Goal: Task Accomplishment & Management: Complete application form

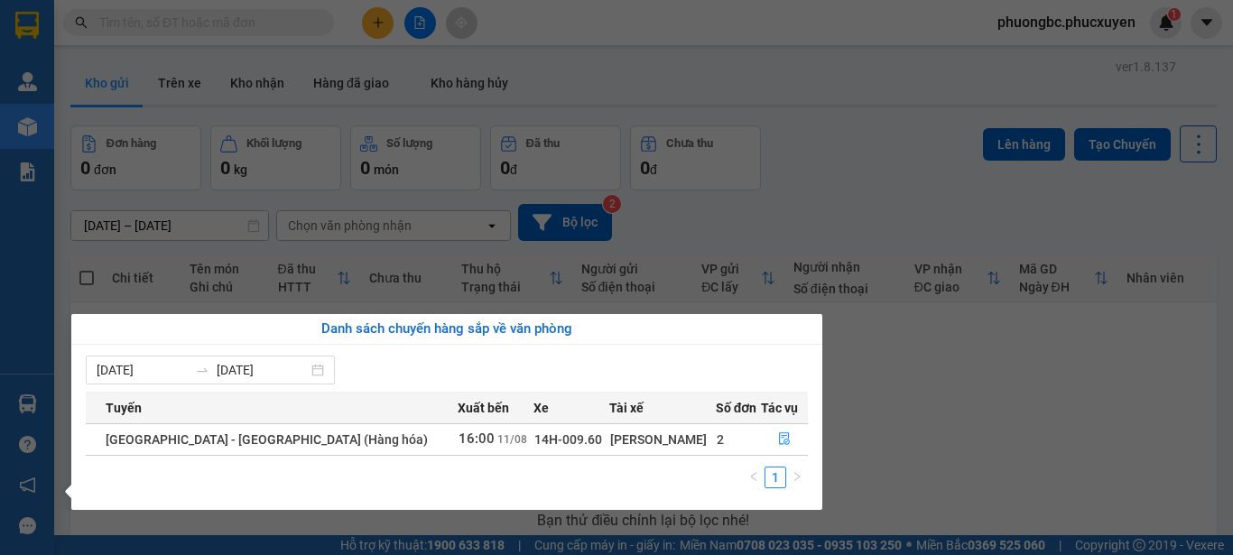
click at [936, 424] on section "Kết quả tìm kiếm ( 0 ) Bộ lọc No Data phuongbc.phucxuyen 1 [PERSON_NAME] lý gia…" at bounding box center [616, 277] width 1233 height 555
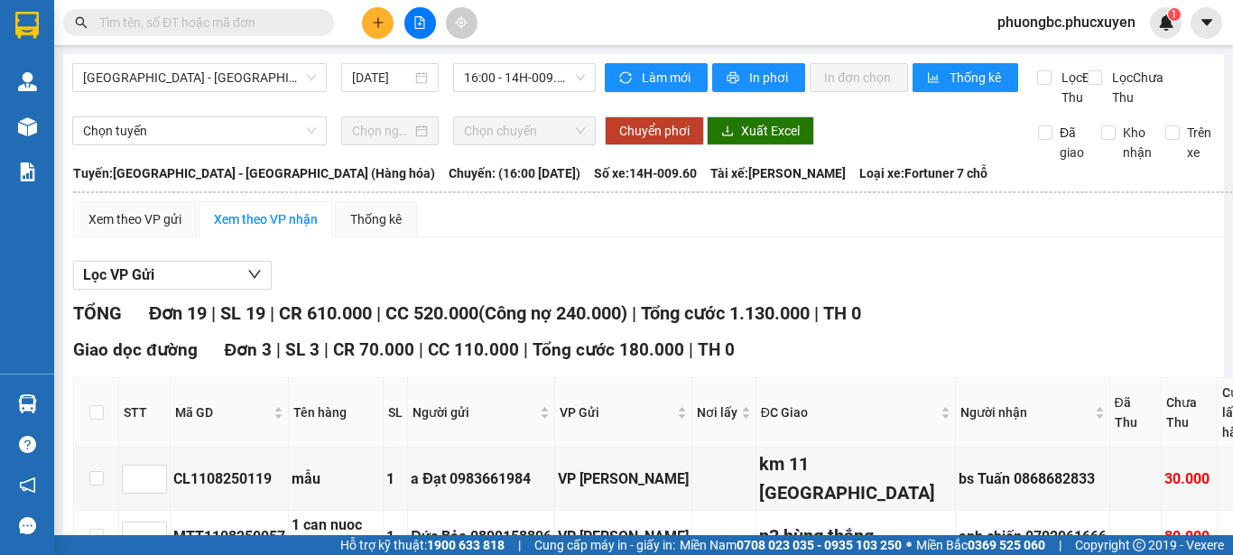
scroll to position [1171, 0]
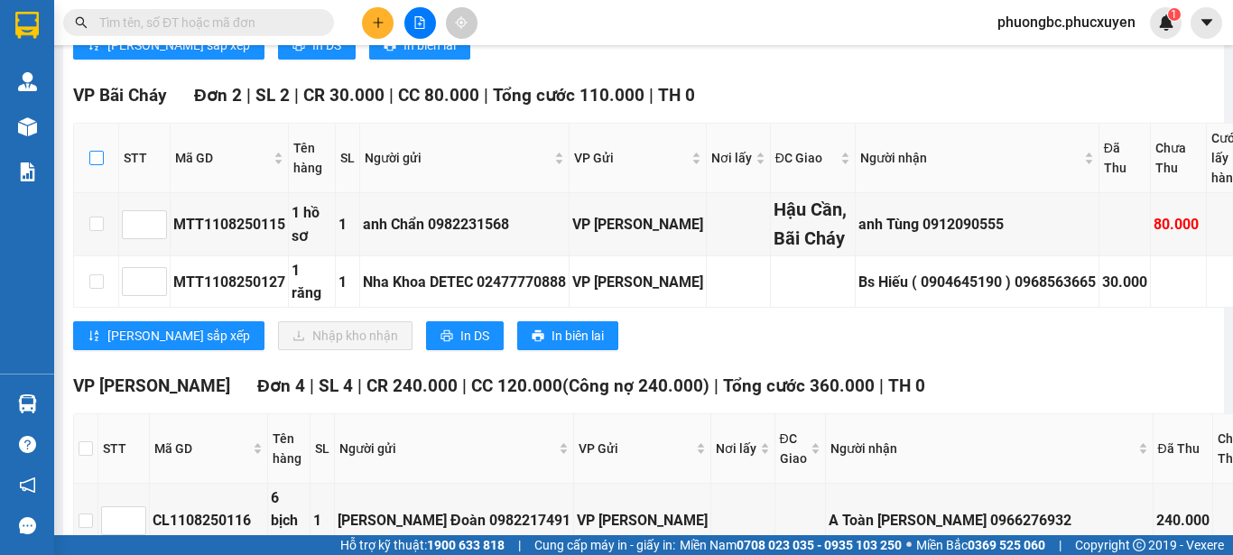
click at [101, 156] on input "checkbox" at bounding box center [96, 158] width 14 height 14
checkbox input "true"
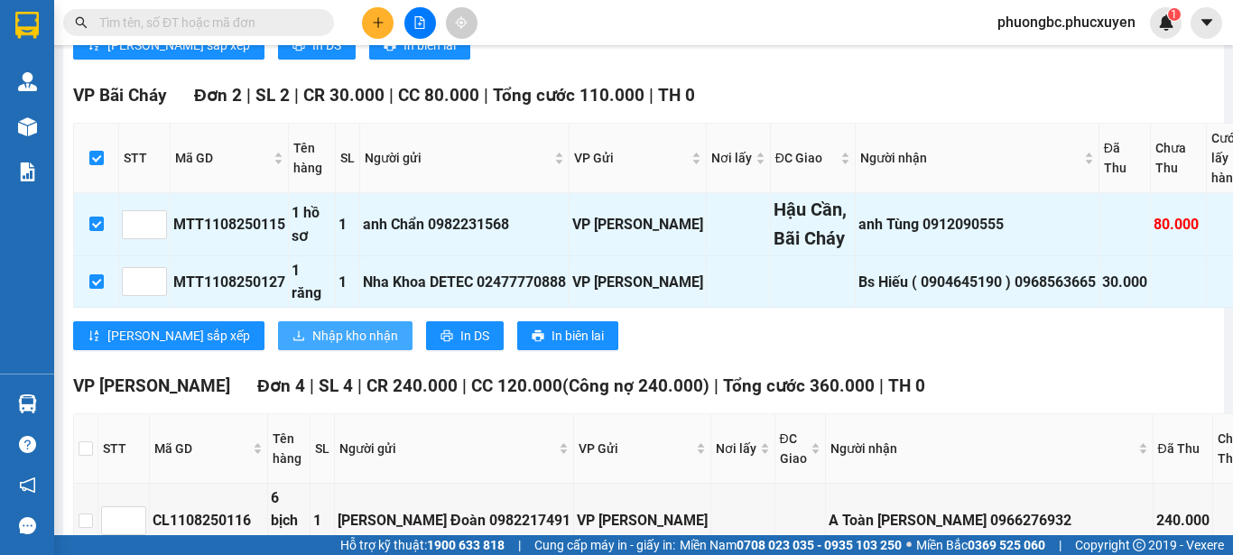
click at [312, 346] on span "Nhập kho nhận" at bounding box center [355, 336] width 86 height 20
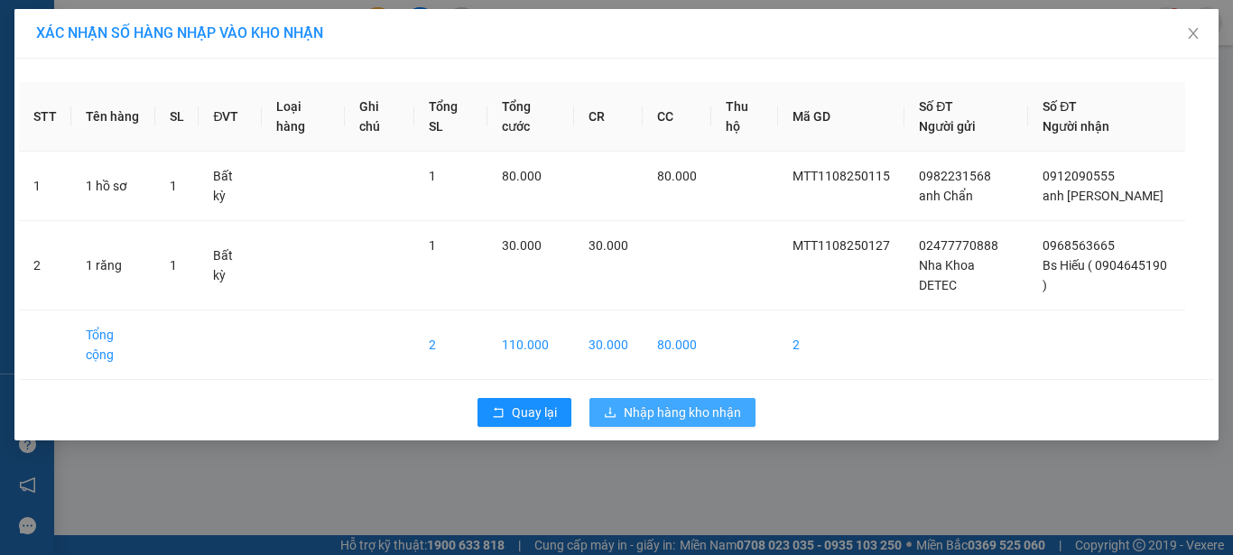
click at [691, 410] on span "Nhập hàng kho nhận" at bounding box center [682, 413] width 117 height 20
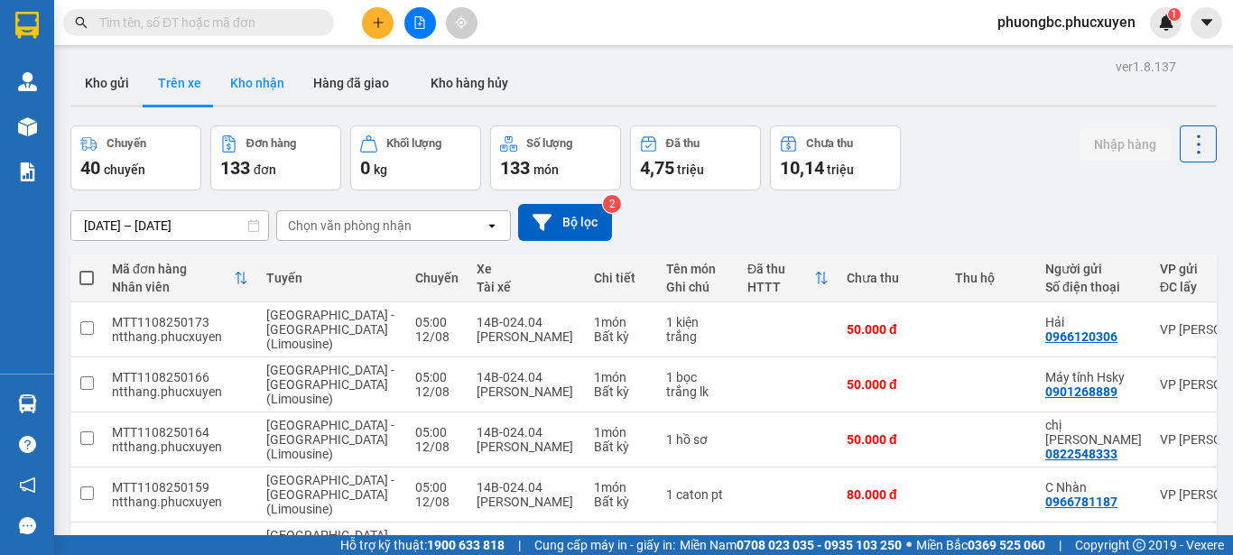
click at [256, 77] on button "Kho nhận" at bounding box center [257, 82] width 83 height 43
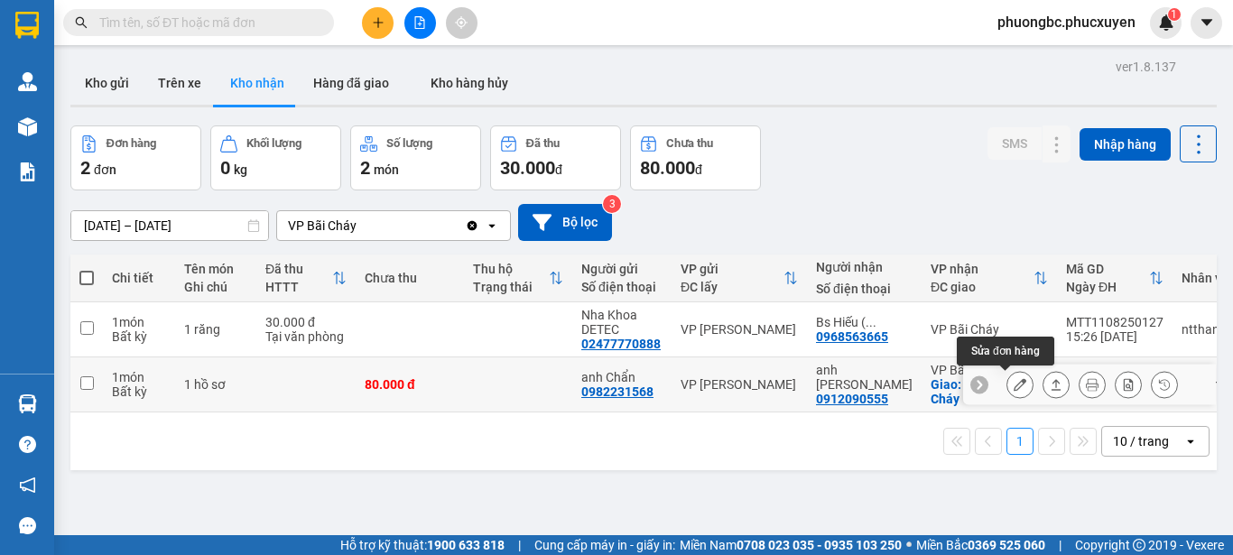
click at [1014, 385] on icon at bounding box center [1020, 384] width 13 height 13
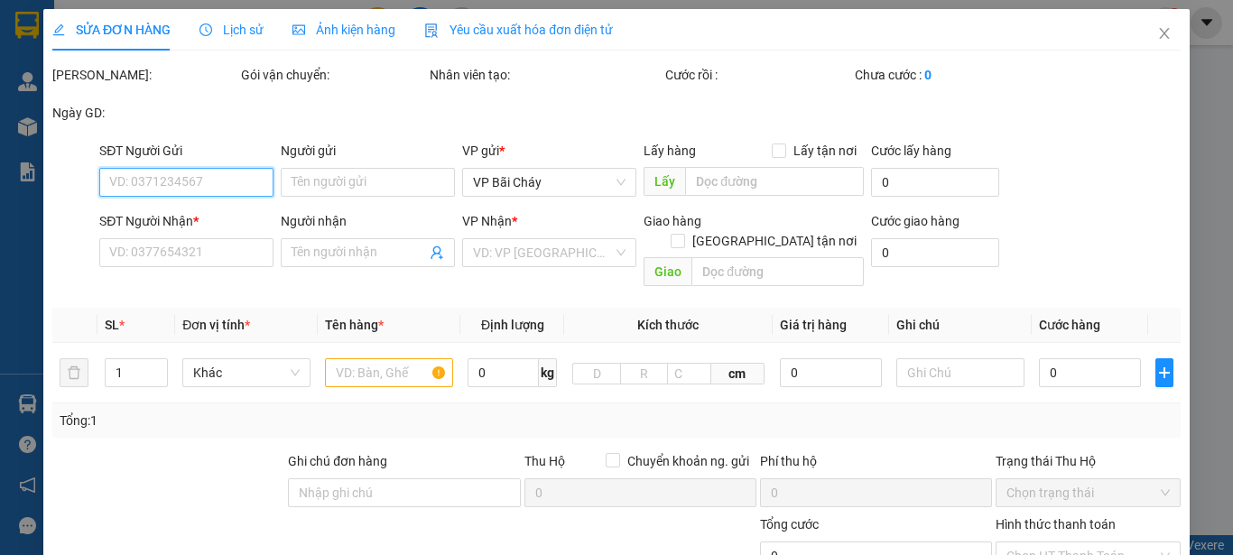
type input "0982231568"
type input "anh Chẩn"
type input "0912090555"
type input "anh [PERSON_NAME]"
checkbox input "true"
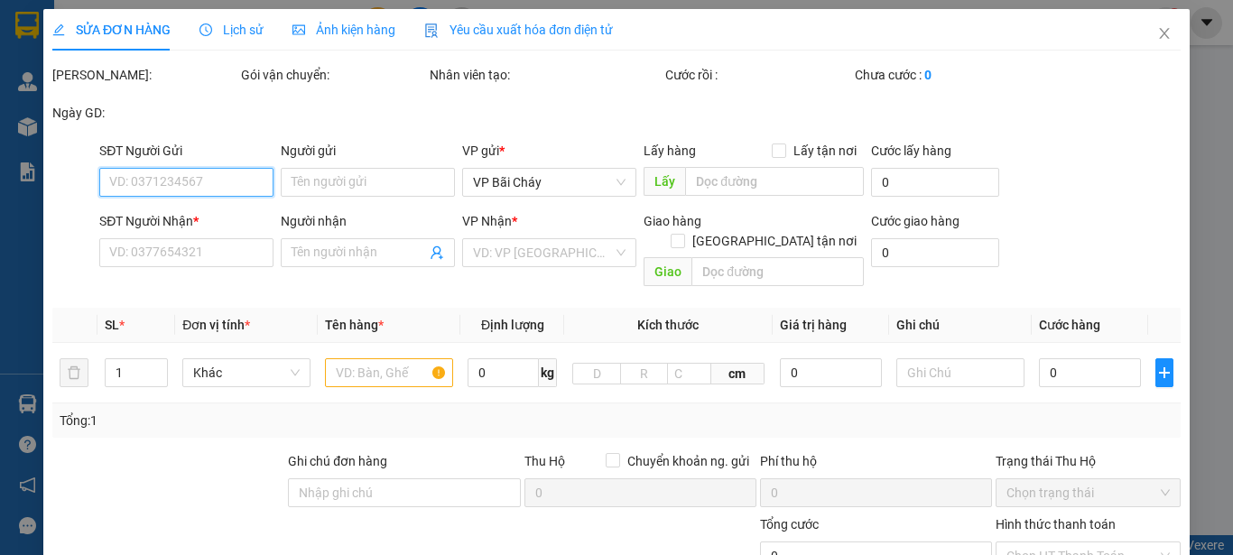
type input "Hậu Cần, Bãi Cháy"
type input "80.000"
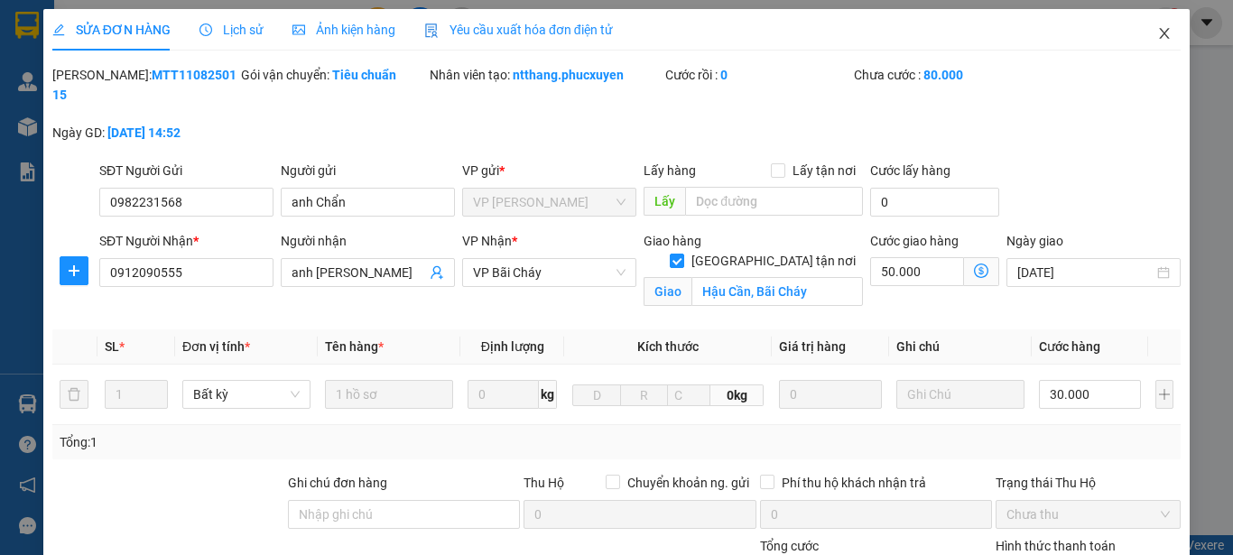
click at [1160, 32] on icon "close" at bounding box center [1165, 33] width 10 height 11
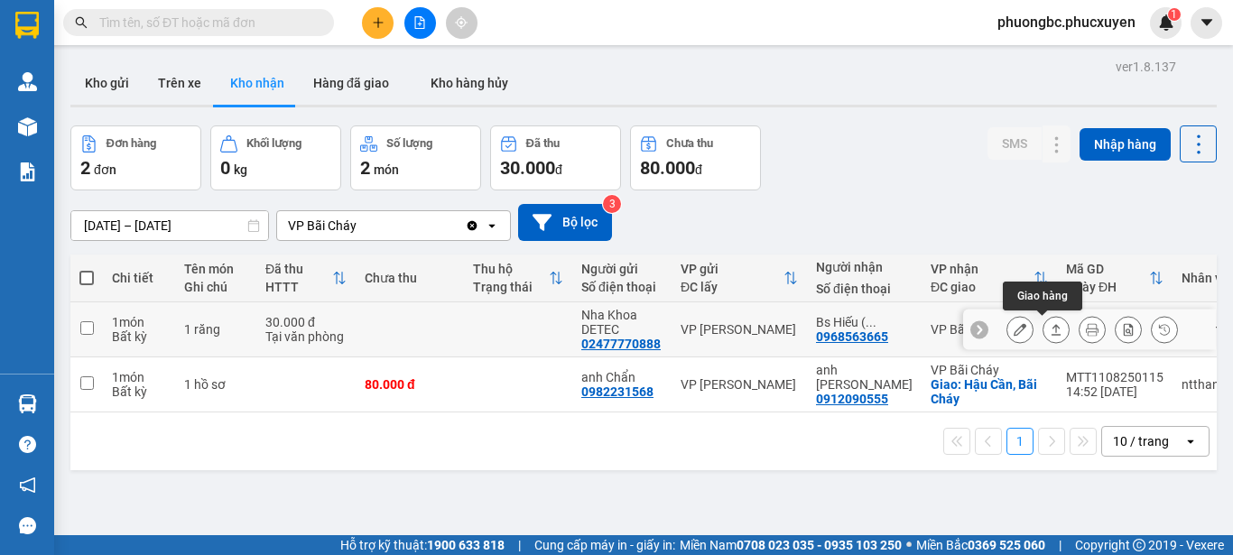
click at [1050, 329] on icon at bounding box center [1056, 329] width 13 height 13
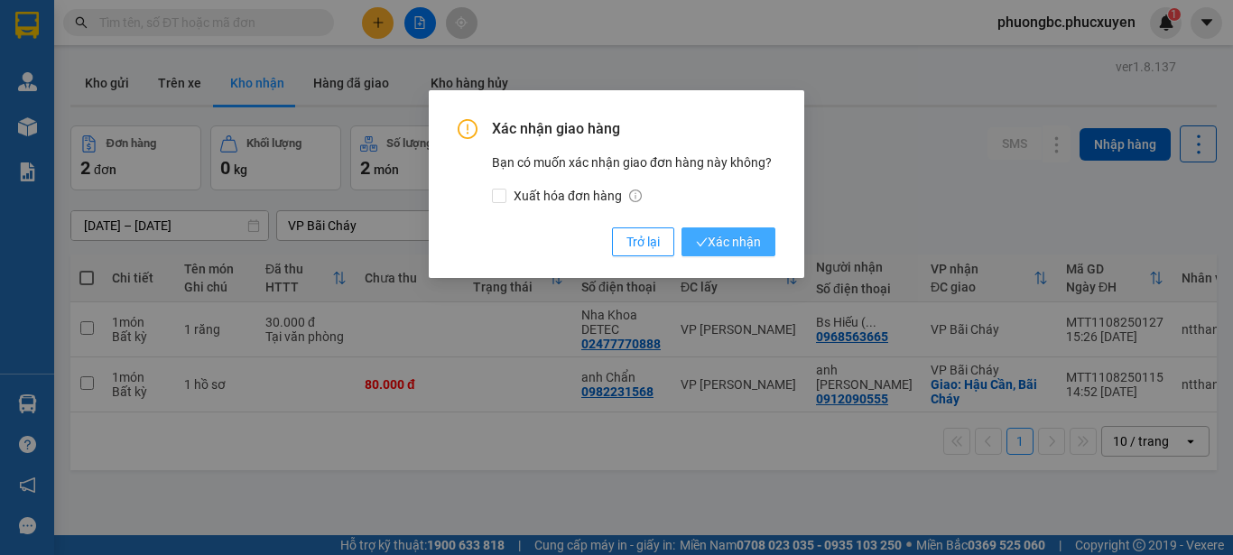
click at [731, 242] on span "Xác nhận" at bounding box center [728, 242] width 65 height 20
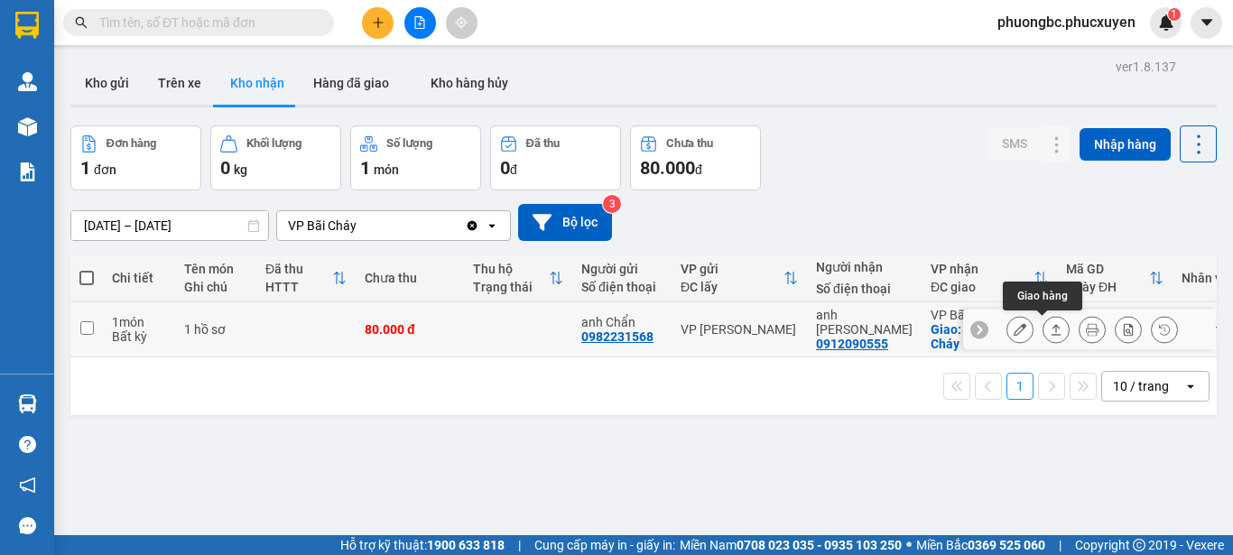
click at [1050, 329] on icon at bounding box center [1056, 329] width 13 height 13
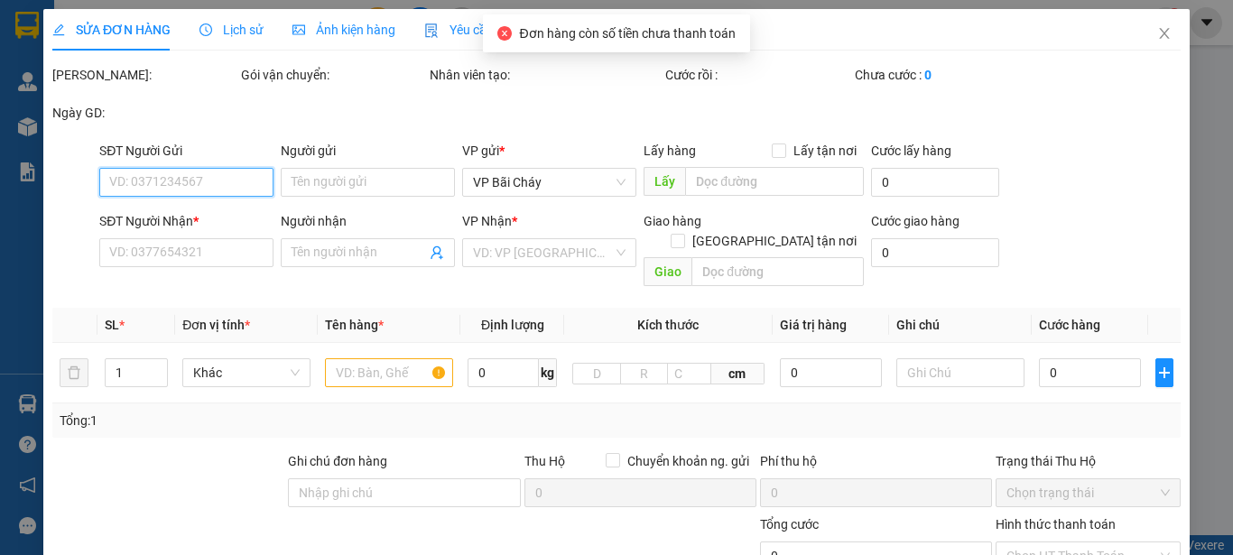
type input "0982231568"
type input "anh Chẩn"
type input "0912090555"
type input "anh [PERSON_NAME]"
checkbox input "true"
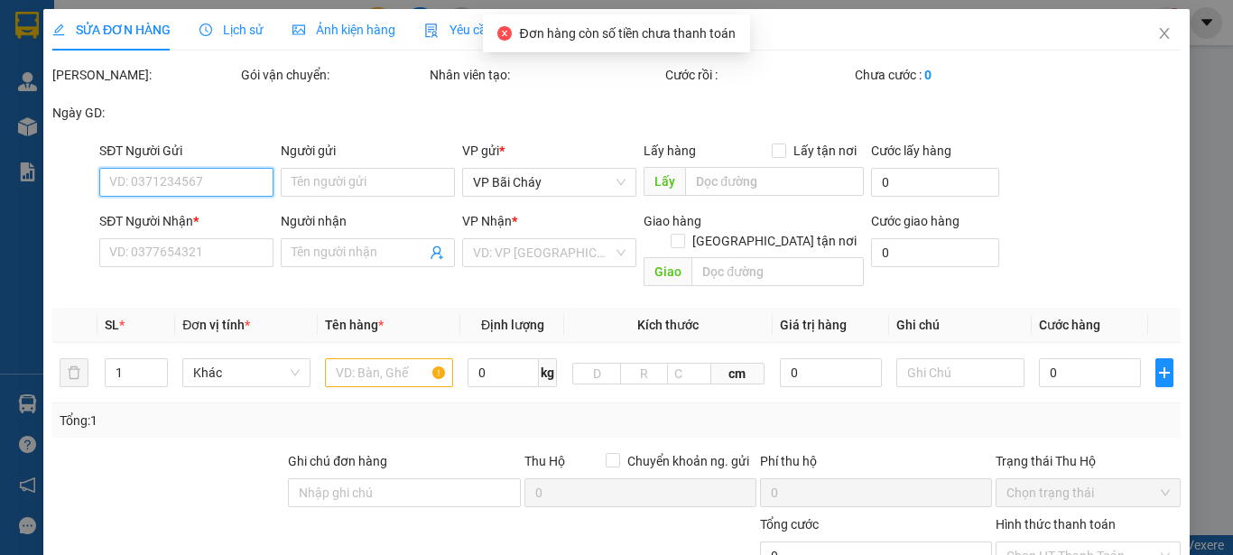
type input "Hậu Cần, Bãi Cháy"
type input "80.000"
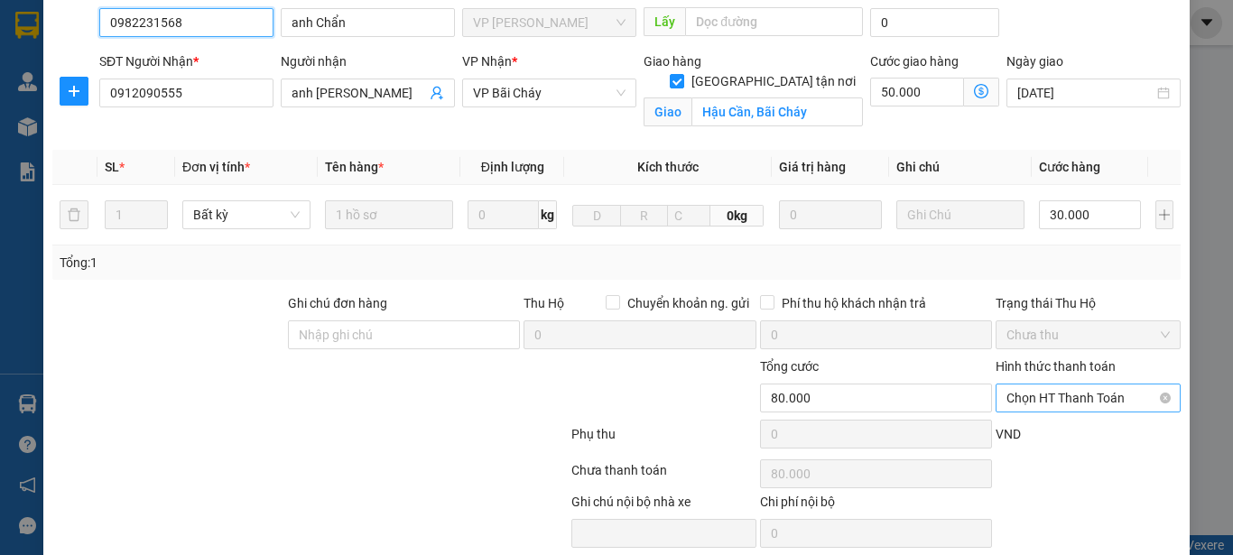
scroll to position [181, 0]
click at [1131, 384] on span "Chọn HT Thanh Toán" at bounding box center [1087, 397] width 163 height 27
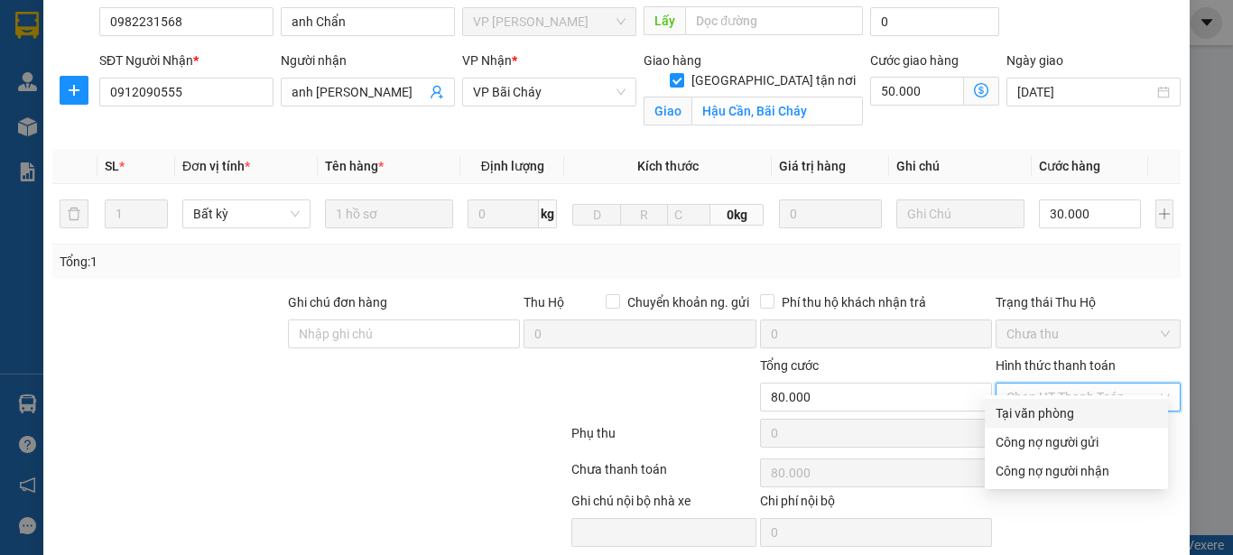
click at [1044, 412] on div "Tại văn phòng" at bounding box center [1076, 413] width 162 height 20
type input "0"
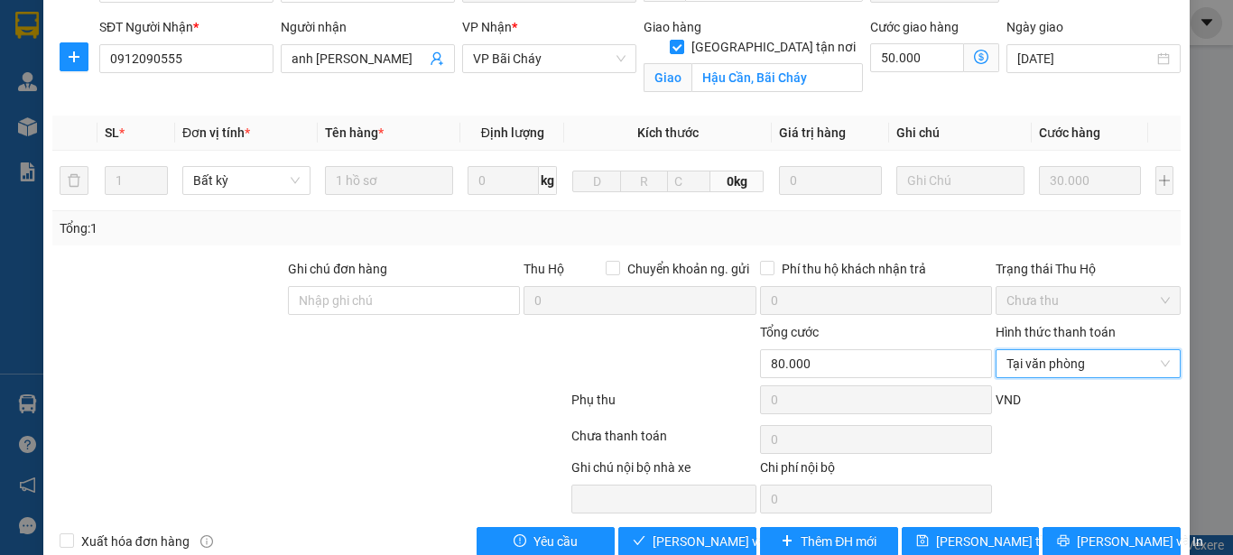
scroll to position [230, 0]
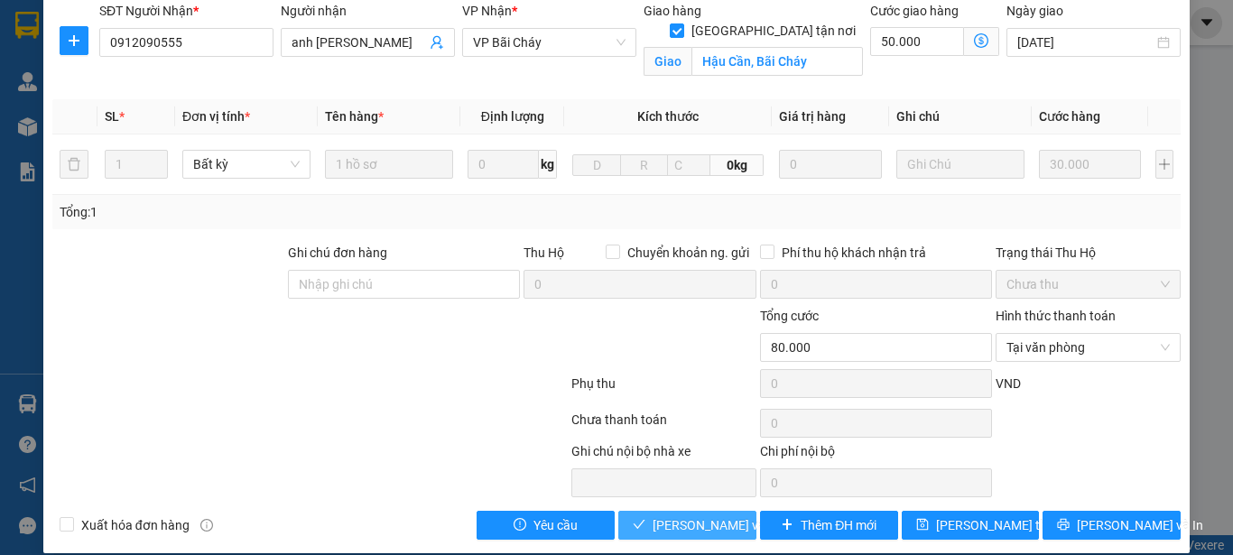
click at [687, 515] on span "[PERSON_NAME] và Giao hàng" at bounding box center [739, 525] width 173 height 20
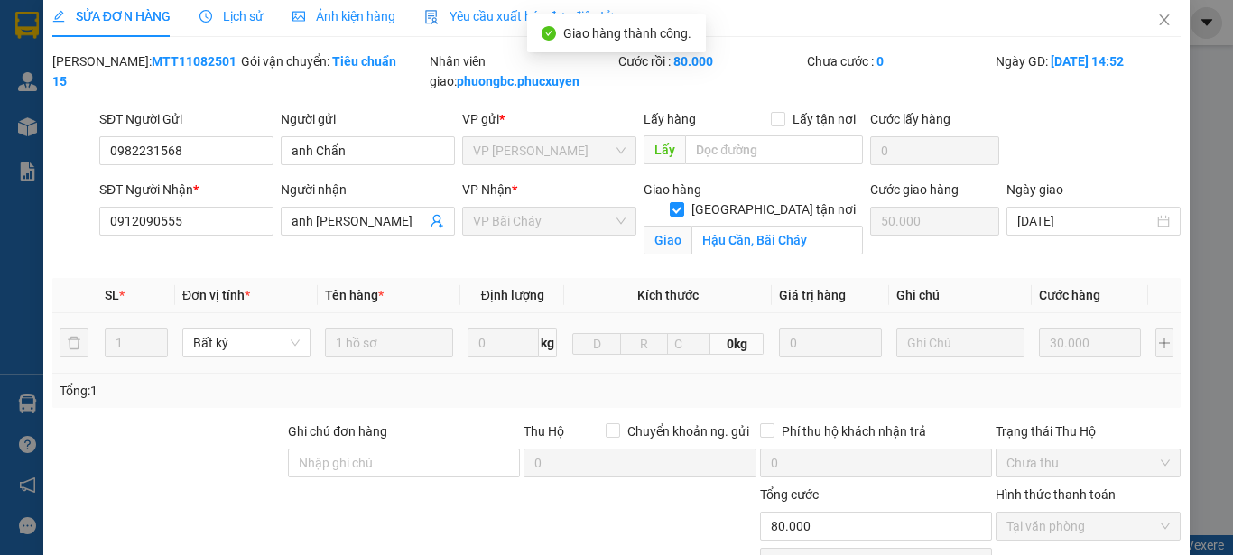
scroll to position [0, 0]
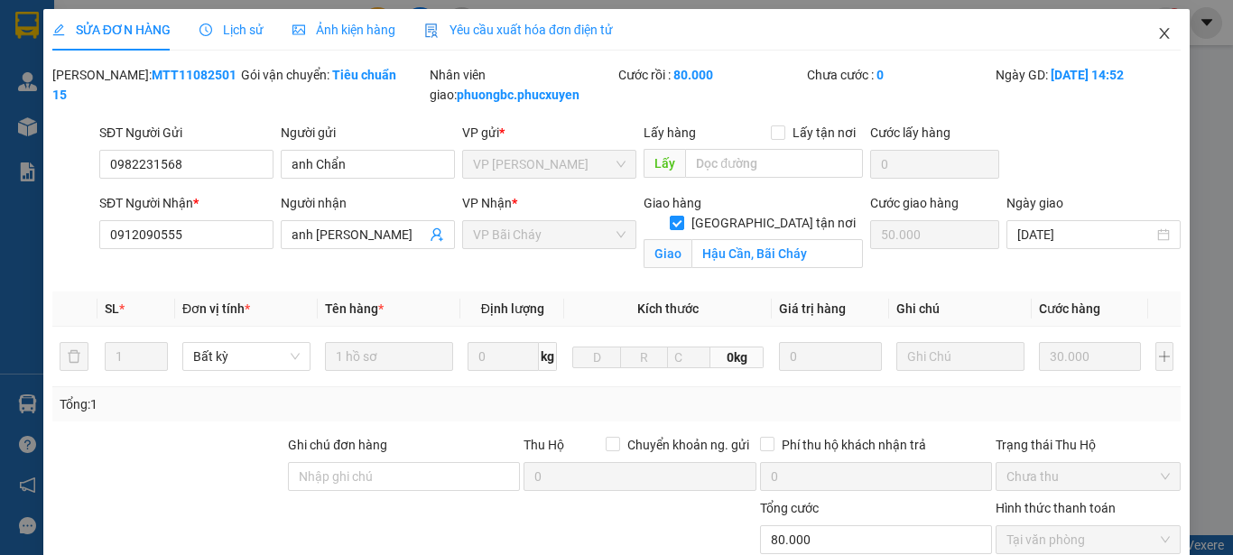
click at [1160, 31] on icon "close" at bounding box center [1165, 33] width 10 height 11
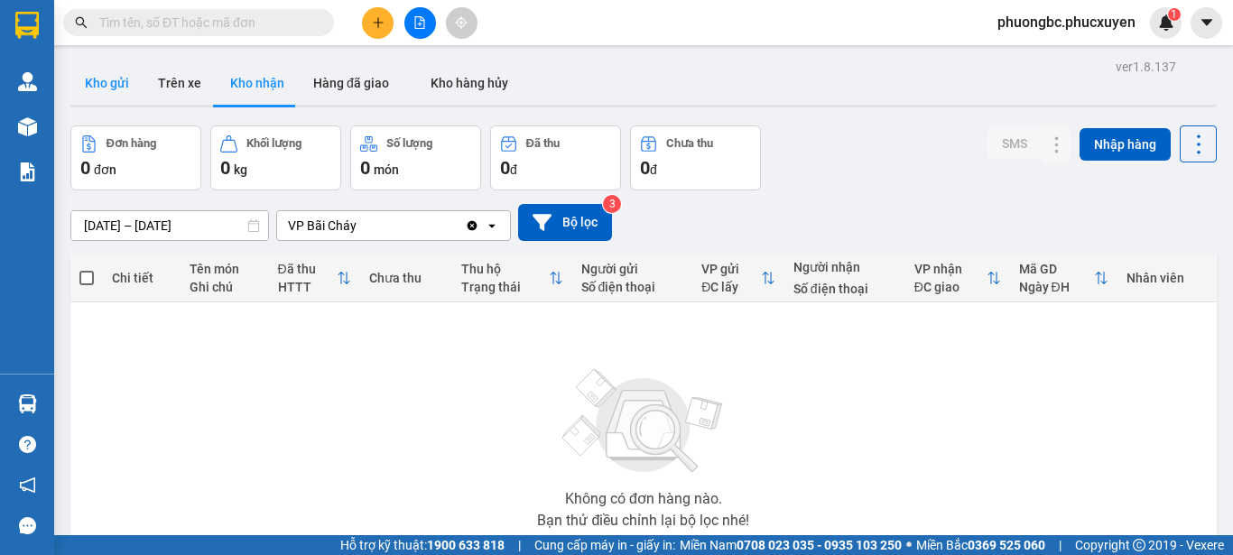
click at [97, 79] on button "Kho gửi" at bounding box center [106, 82] width 73 height 43
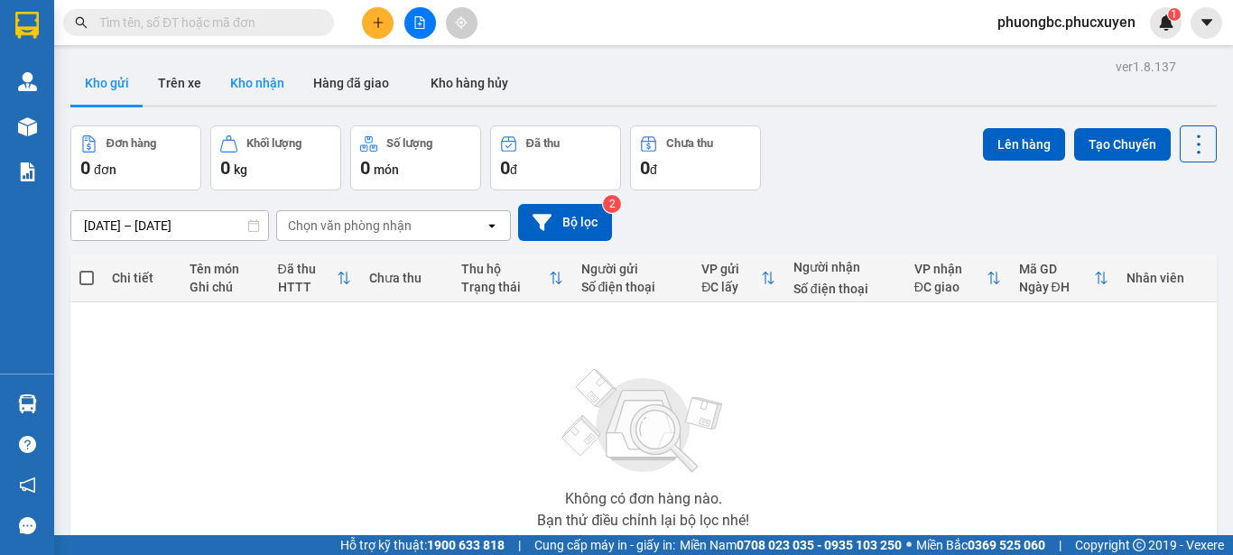
click at [249, 84] on button "Kho nhận" at bounding box center [257, 82] width 83 height 43
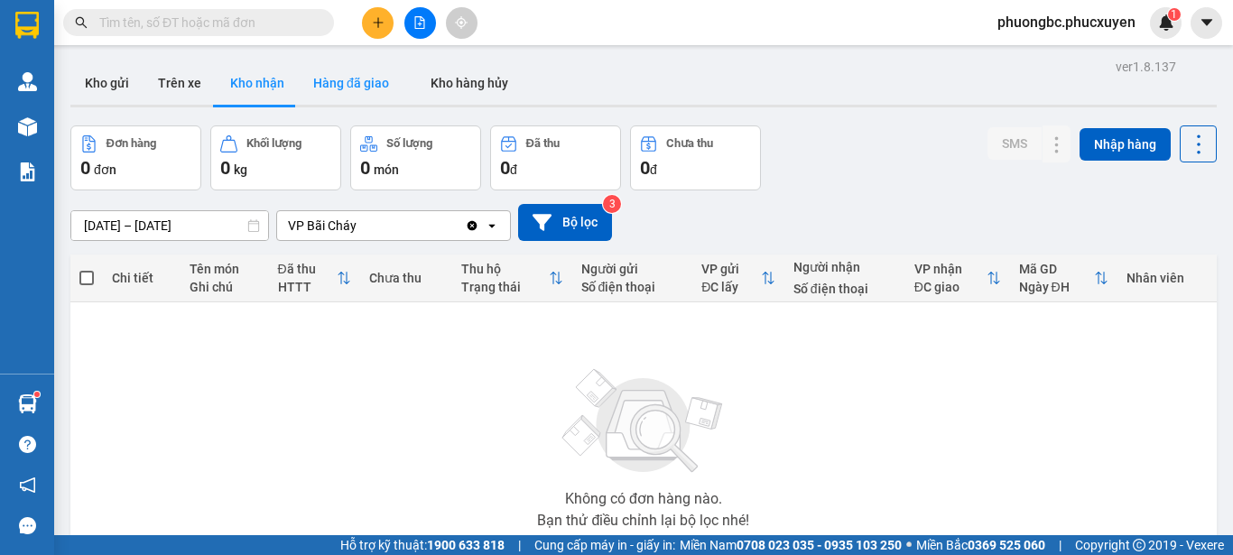
click at [355, 79] on button "Hàng đã giao" at bounding box center [351, 82] width 105 height 43
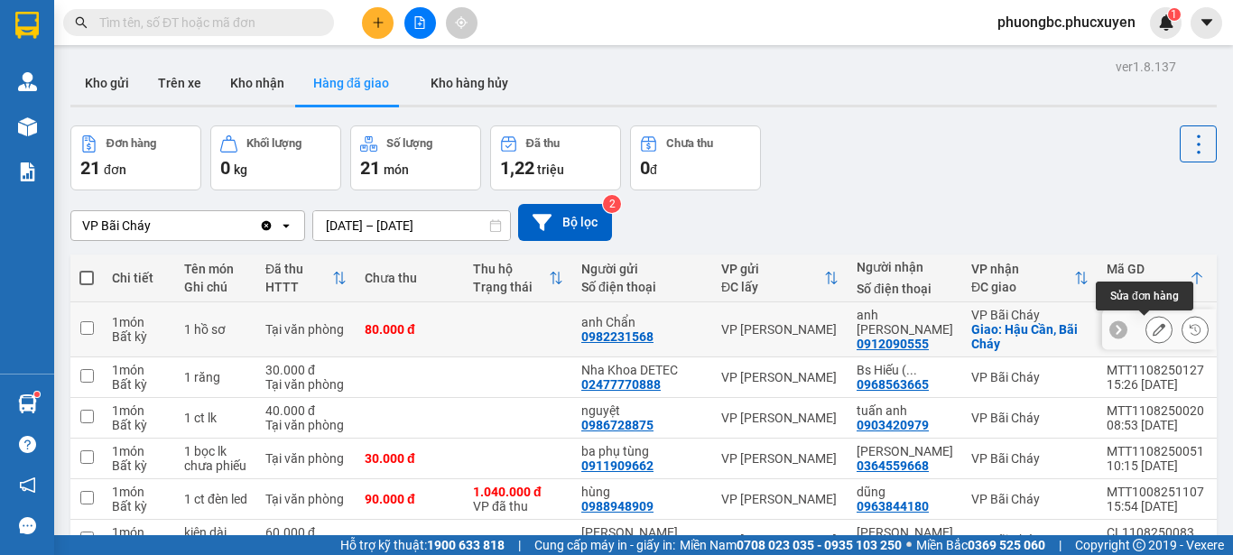
click at [1153, 329] on icon at bounding box center [1159, 329] width 13 height 13
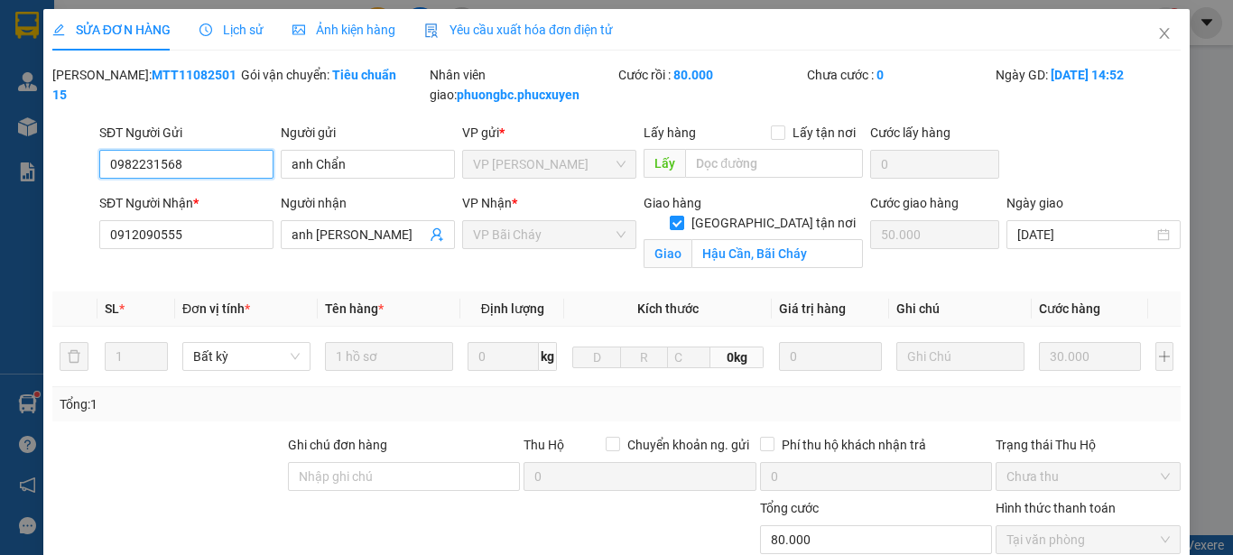
type input "0982231568"
type input "anh Chẩn"
type input "0912090555"
type input "anh [PERSON_NAME]"
checkbox input "true"
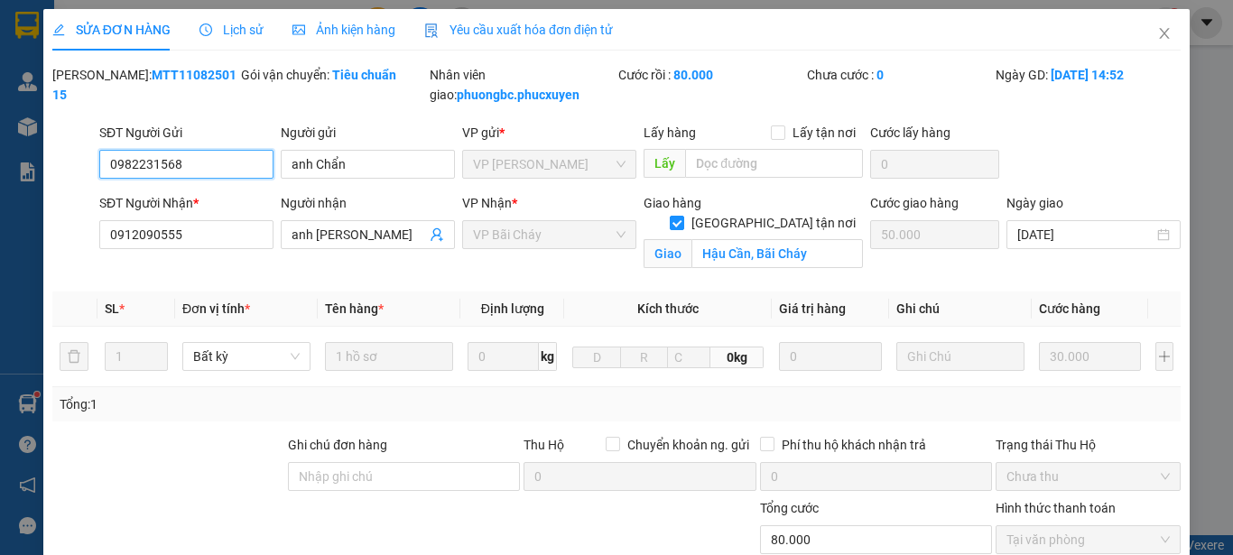
type input "Hậu Cần, Bãi Cháy"
type input "50.000"
type input "80.000"
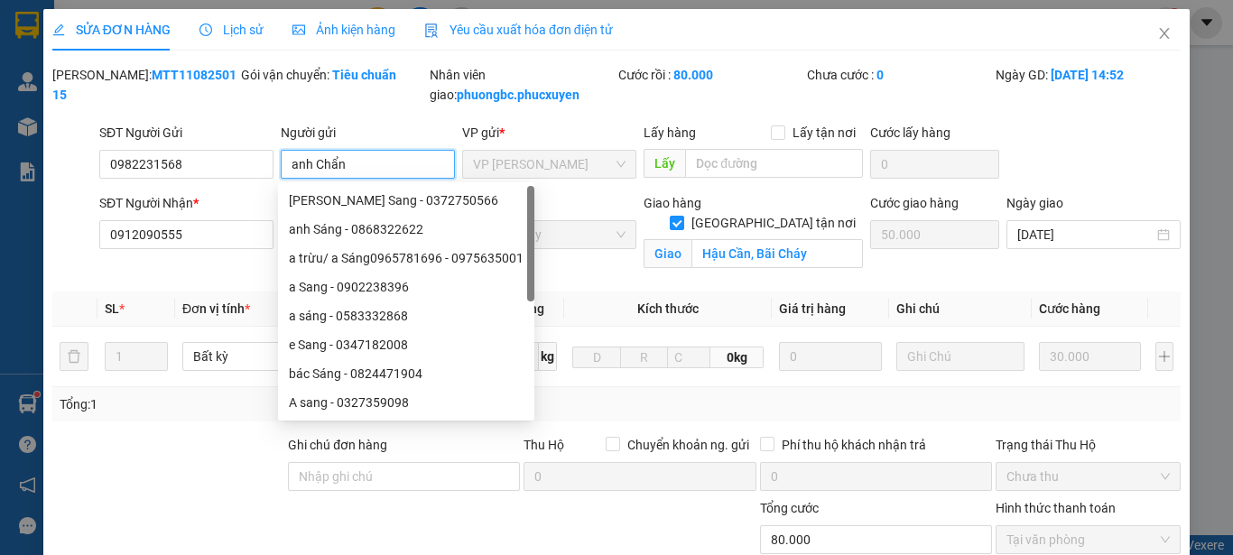
drag, startPoint x: 354, startPoint y: 168, endPoint x: 282, endPoint y: 167, distance: 71.3
click at [282, 167] on input "anh Chẩn" at bounding box center [368, 164] width 174 height 29
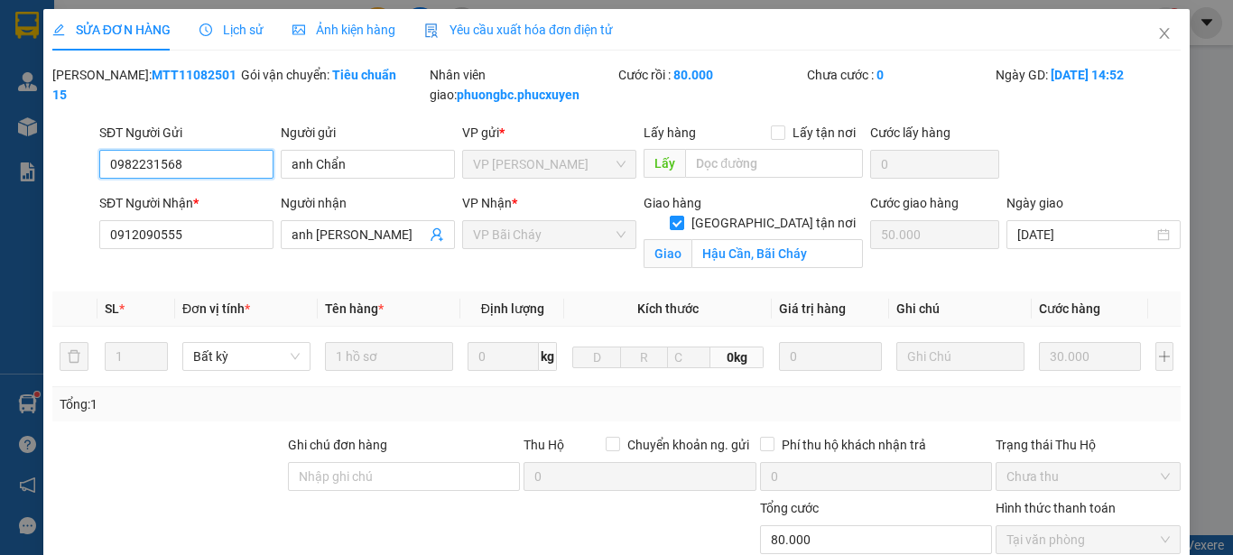
drag, startPoint x: 198, startPoint y: 167, endPoint x: 89, endPoint y: 160, distance: 108.5
click at [89, 160] on div "SĐT Người Gửi 0982231568 0982231568 Người gửi anh Chẩn VP gửi * VP [PERSON_NAME…" at bounding box center [617, 154] width 1132 height 63
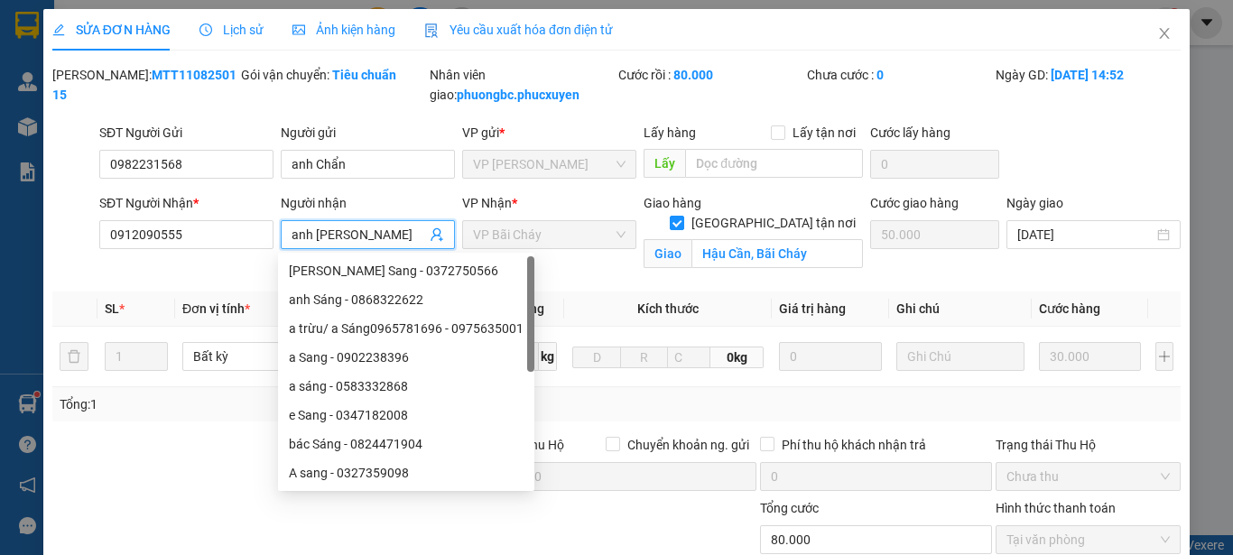
drag, startPoint x: 355, startPoint y: 234, endPoint x: 286, endPoint y: 227, distance: 69.0
click at [286, 227] on span "anh [PERSON_NAME]" at bounding box center [368, 234] width 174 height 29
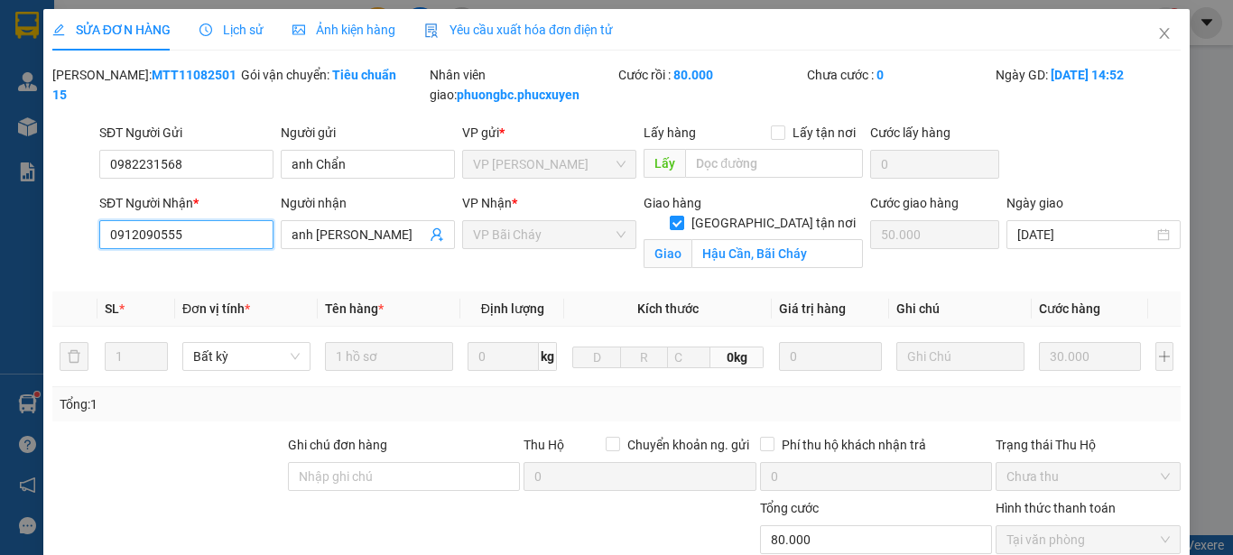
drag, startPoint x: 188, startPoint y: 237, endPoint x: 97, endPoint y: 233, distance: 90.4
click at [99, 233] on input "0912090555" at bounding box center [186, 234] width 174 height 29
click at [201, 74] on div "Mã ĐH: MTT1108250115" at bounding box center [144, 85] width 185 height 40
drag, startPoint x: 199, startPoint y: 73, endPoint x: 100, endPoint y: 79, distance: 99.4
click at [100, 79] on div "Mã ĐH: MTT1108250115" at bounding box center [144, 85] width 185 height 40
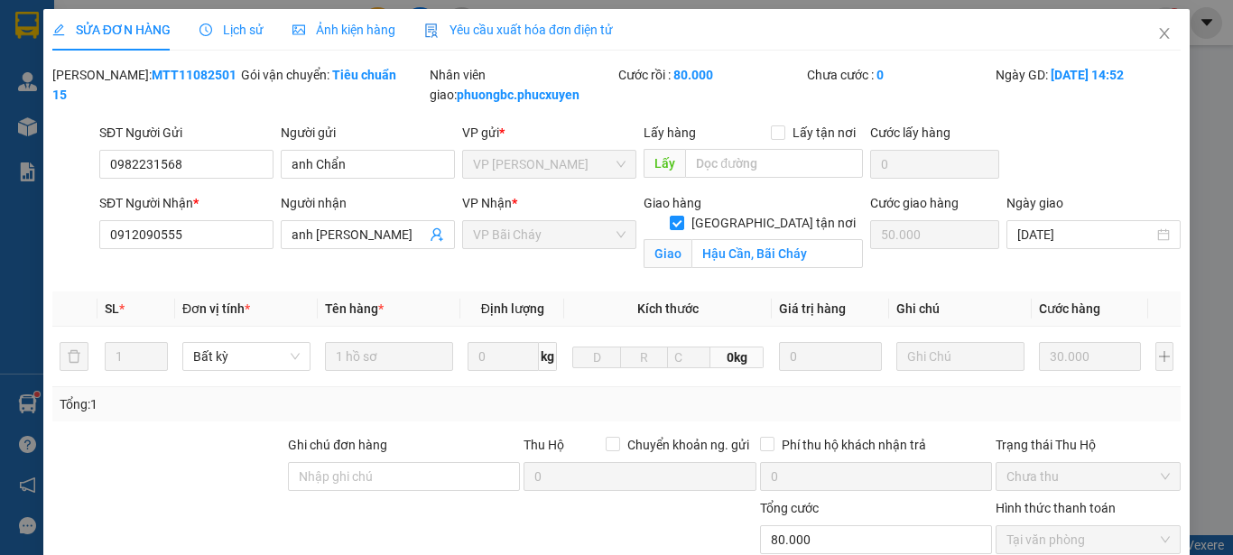
copy b "MTT1108250115"
click at [1157, 28] on icon "close" at bounding box center [1164, 33] width 14 height 14
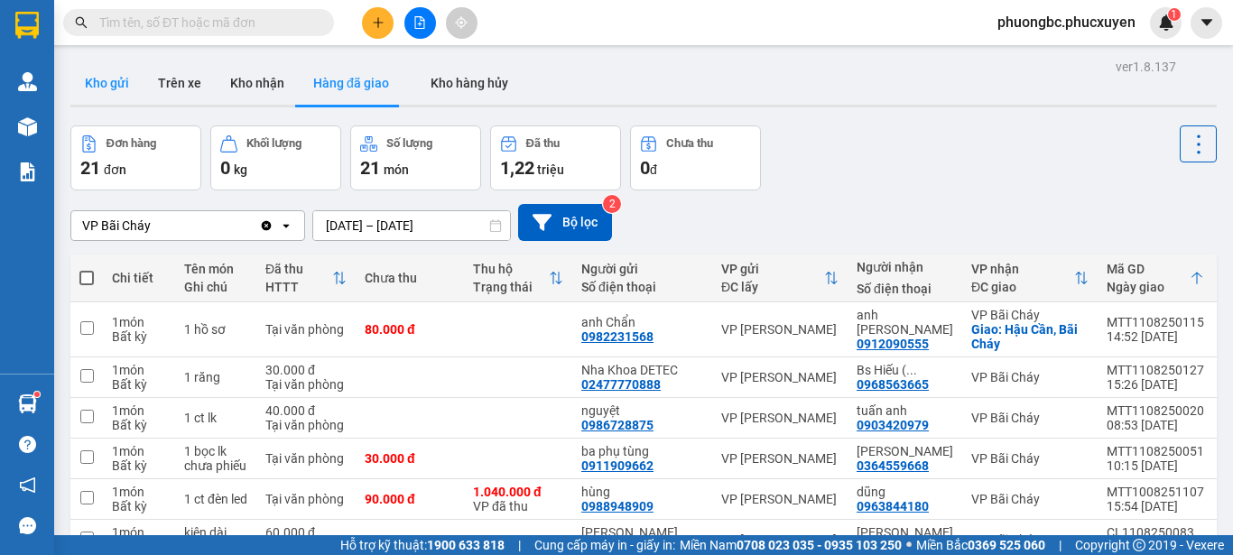
click at [109, 85] on button "Kho gửi" at bounding box center [106, 82] width 73 height 43
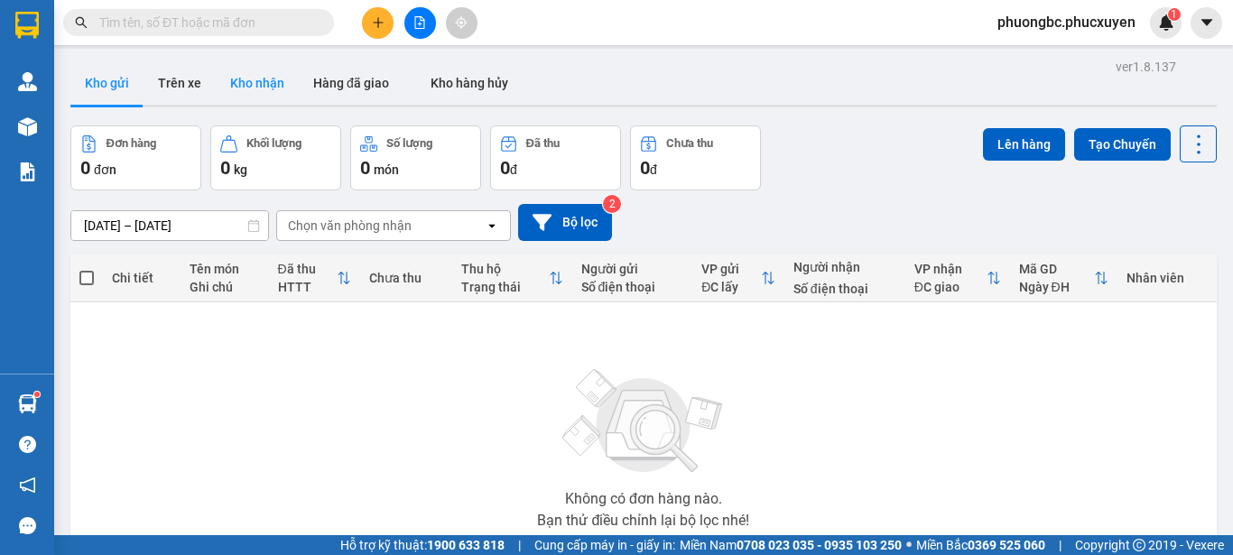
click at [253, 84] on button "Kho nhận" at bounding box center [257, 82] width 83 height 43
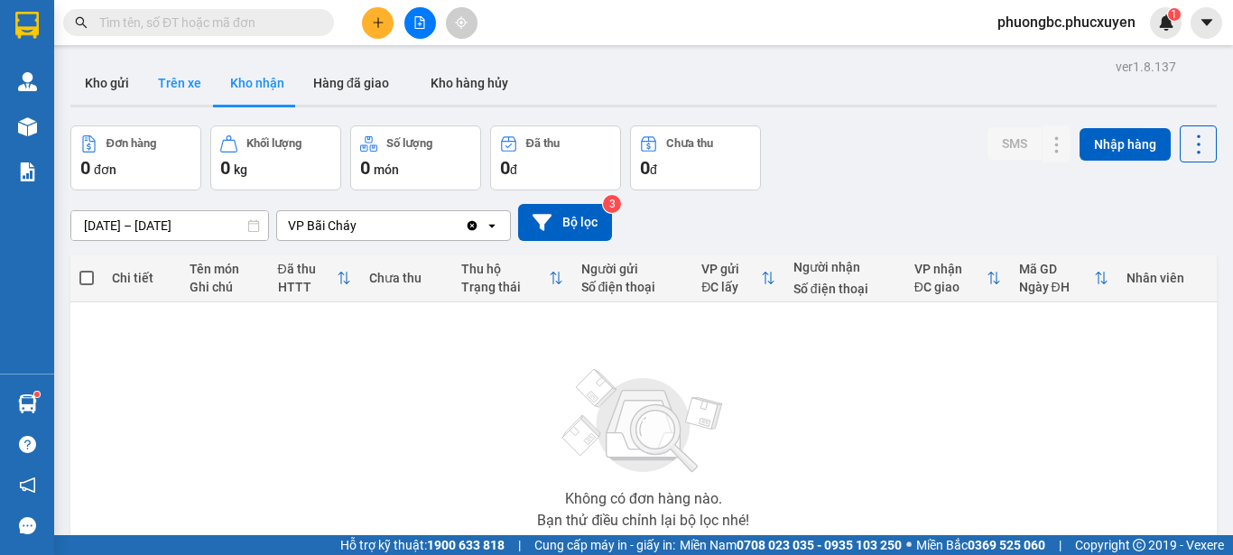
click at [175, 79] on button "Trên xe" at bounding box center [180, 82] width 72 height 43
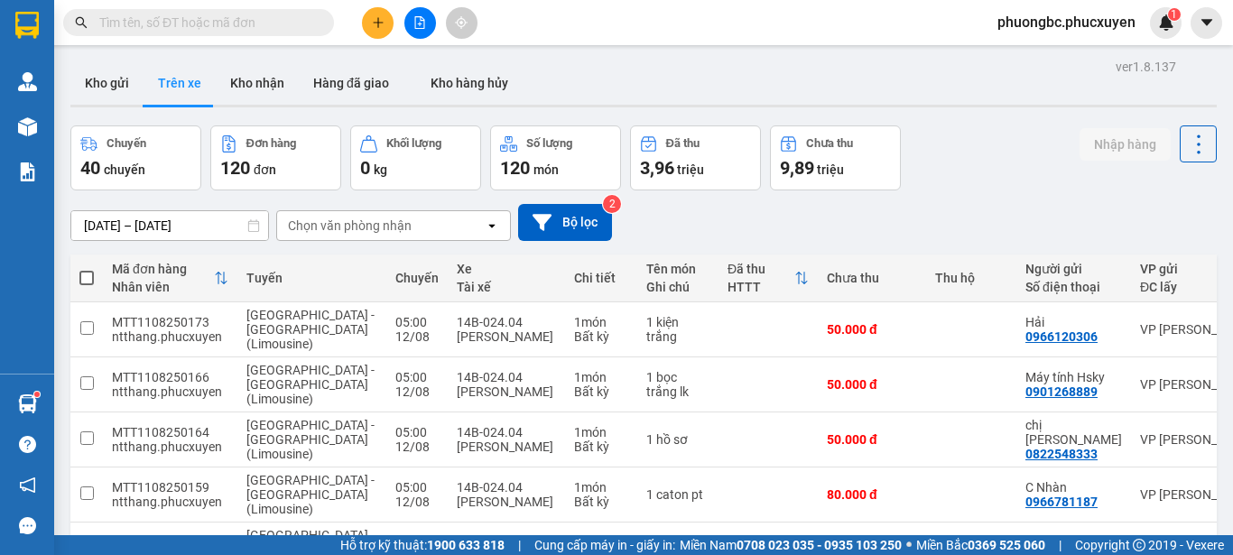
click at [237, 22] on input "text" at bounding box center [205, 23] width 213 height 20
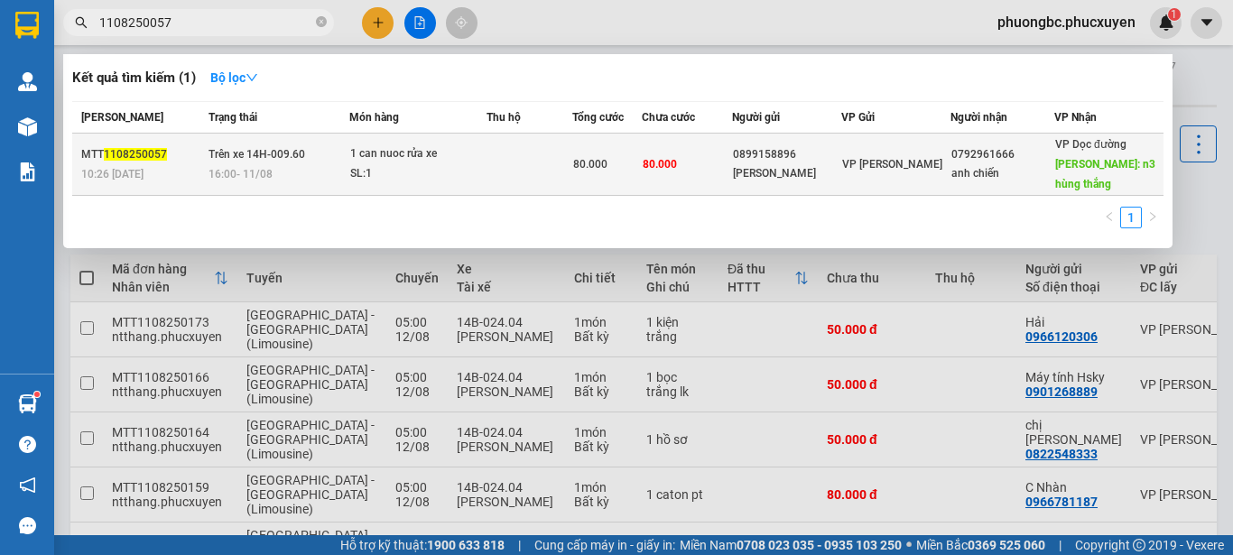
type input "1108250057"
click at [124, 155] on span "1108250057" at bounding box center [135, 154] width 63 height 13
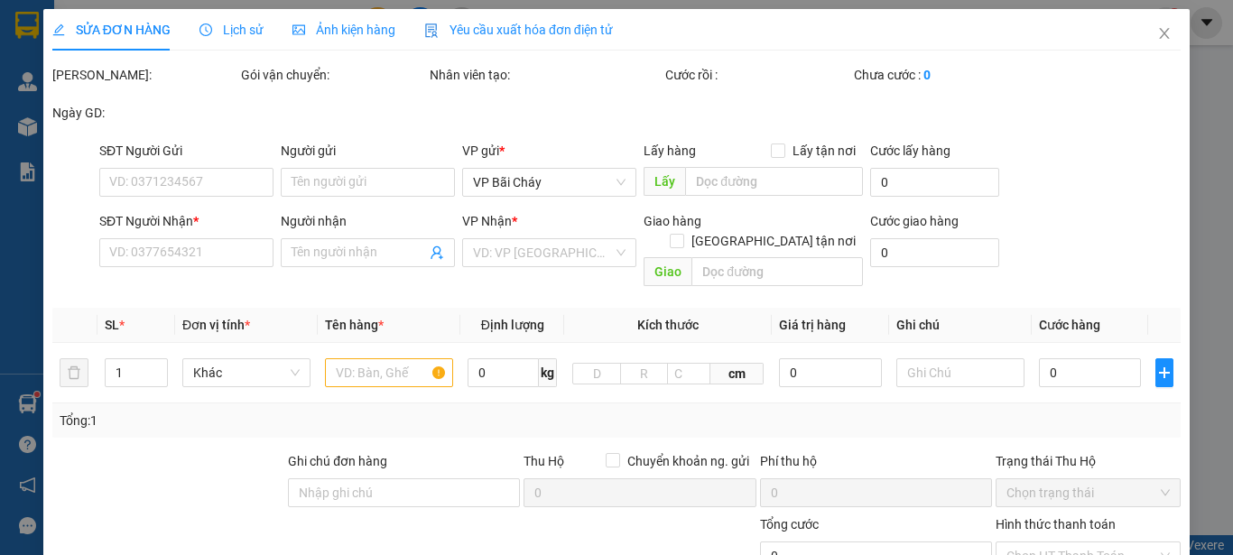
type input "0899158896"
type input "[PERSON_NAME]"
type input "0792961666"
type input "anh chiến"
type input "n3 hùng thắng"
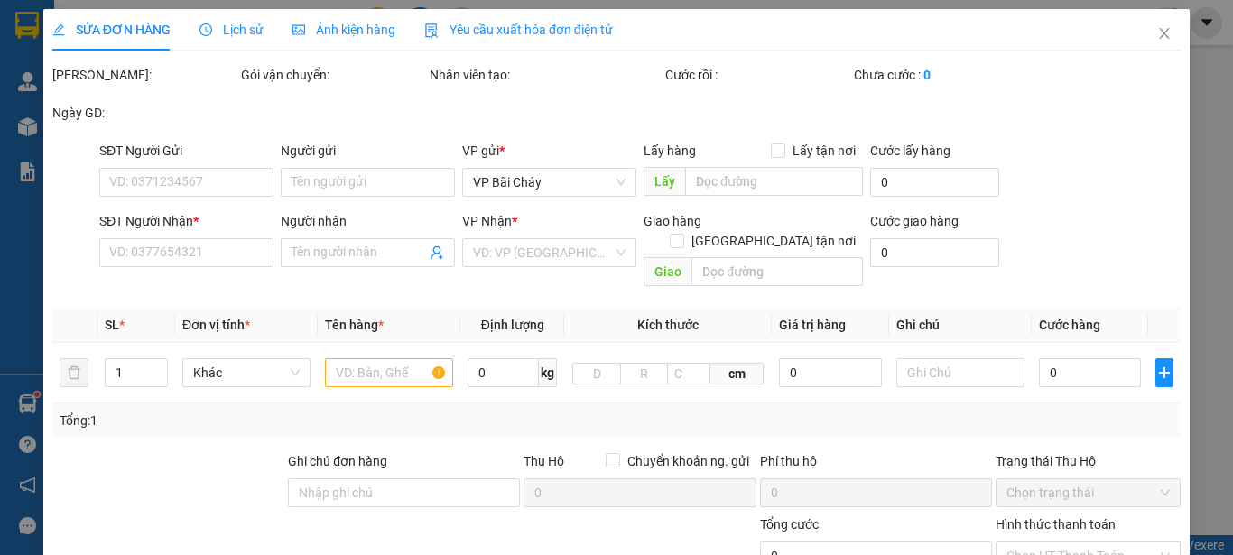
checkbox input "true"
type input "80.000"
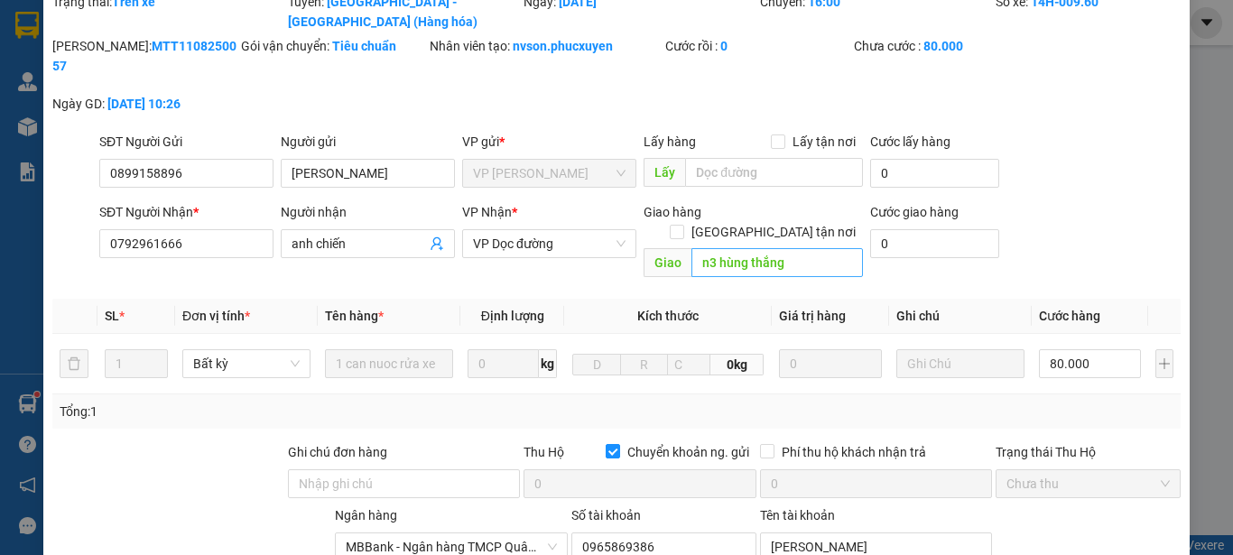
scroll to position [25, 0]
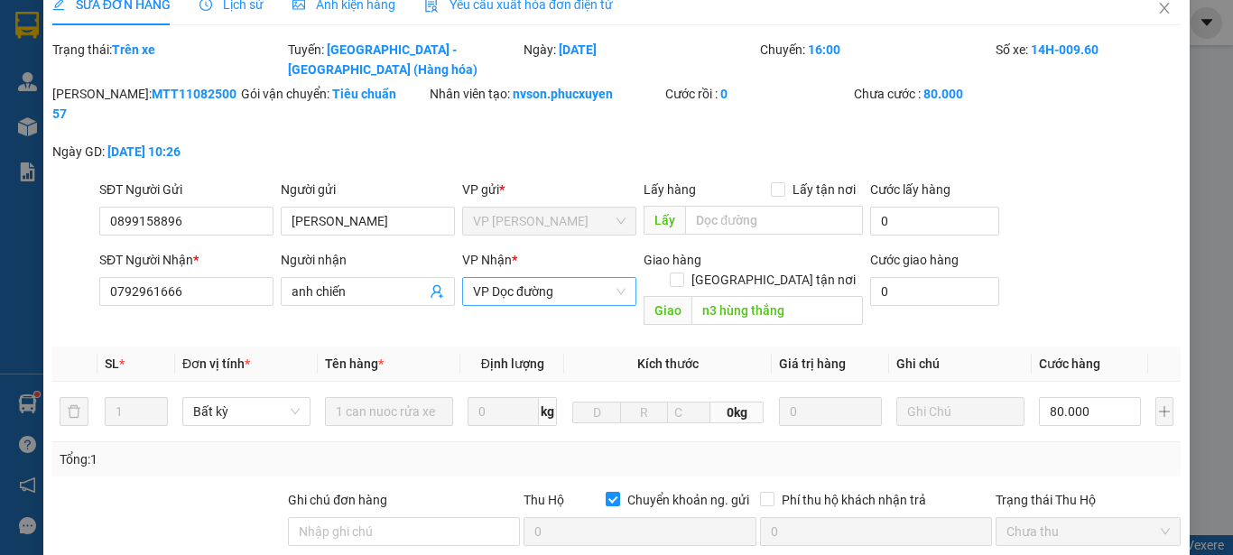
click at [611, 278] on span "VP Dọc đường" at bounding box center [549, 291] width 153 height 27
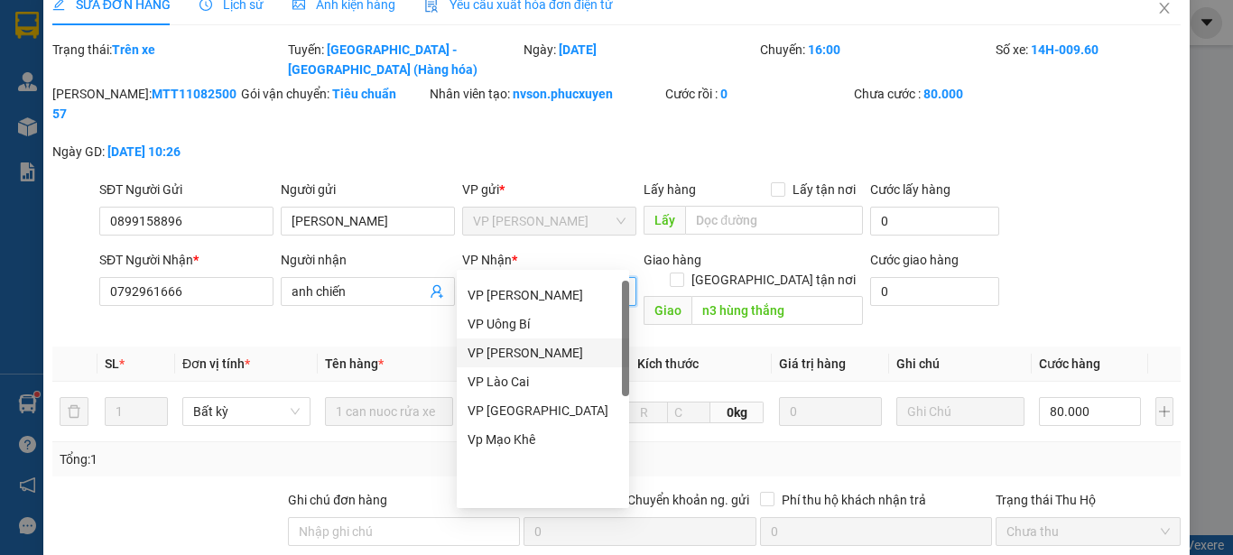
scroll to position [18, 0]
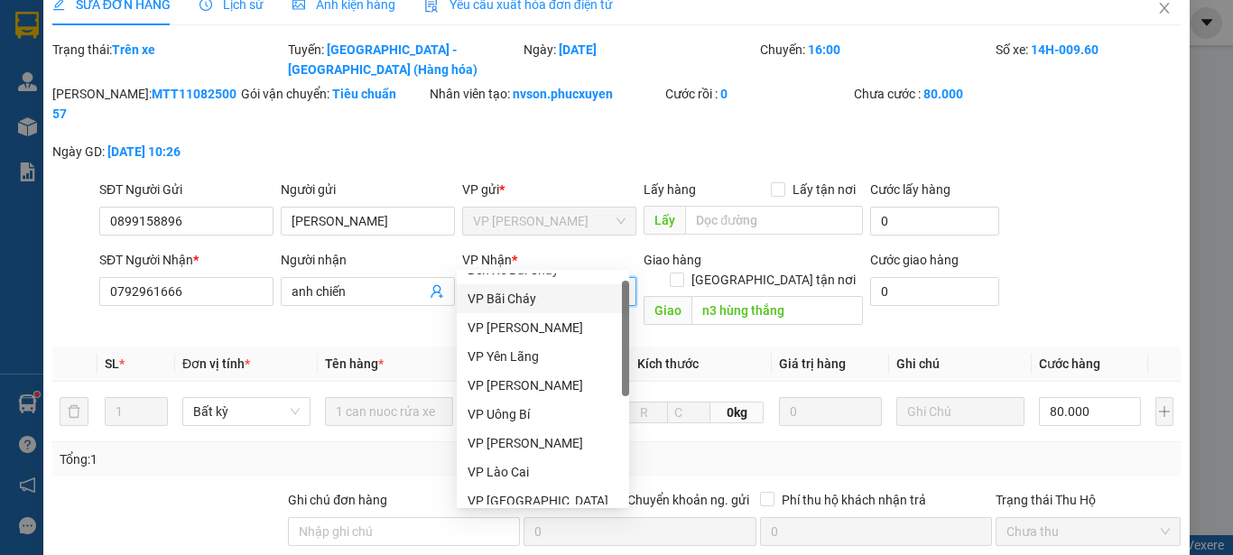
click at [485, 301] on div "VP Bãi Cháy" at bounding box center [543, 299] width 151 height 20
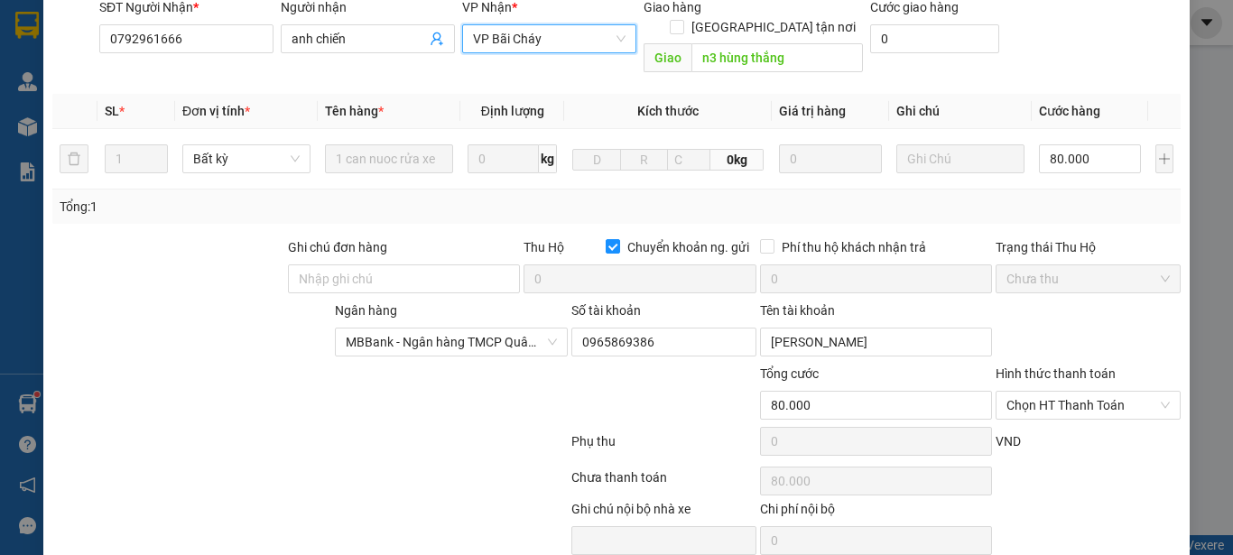
scroll to position [296, 0]
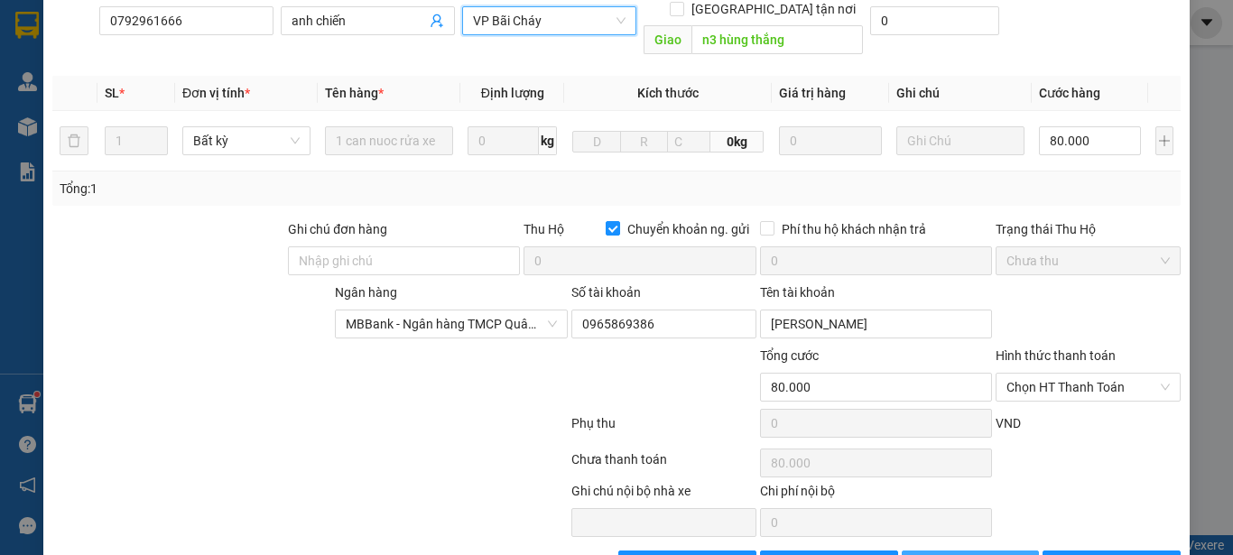
click at [954, 554] on span "[PERSON_NAME] thay đổi" at bounding box center [1008, 565] width 144 height 20
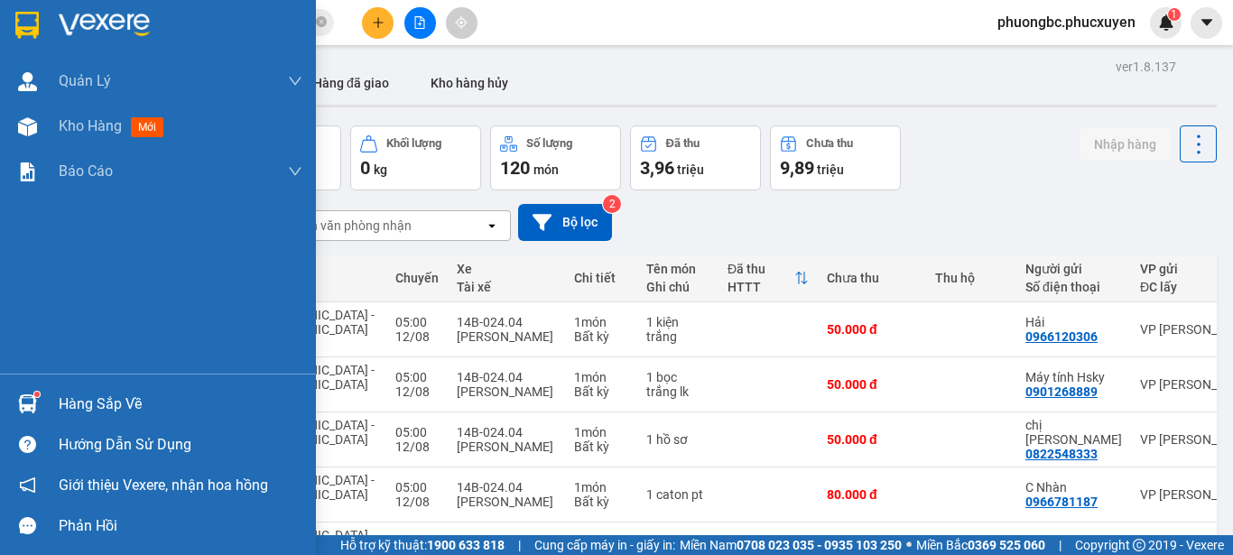
click at [79, 401] on div "Hàng sắp về" at bounding box center [181, 404] width 244 height 27
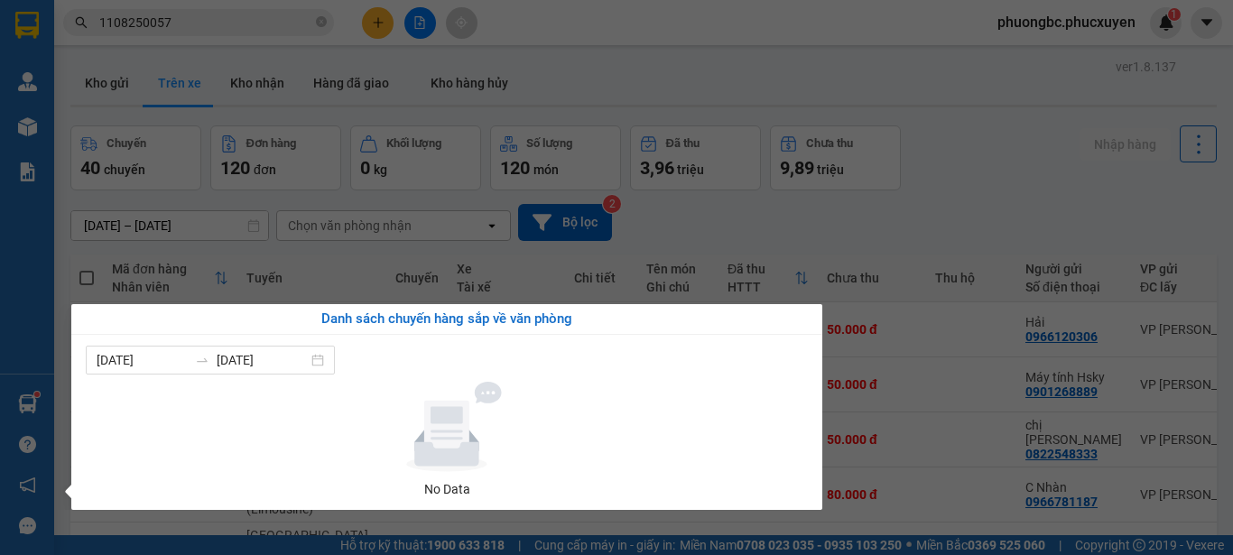
click at [22, 402] on div "Quản [PERSON_NAME] lý giao nhận mới Quản lý kiểm kho Kho hàng mới Báo cáo 11. B…" at bounding box center [27, 277] width 54 height 555
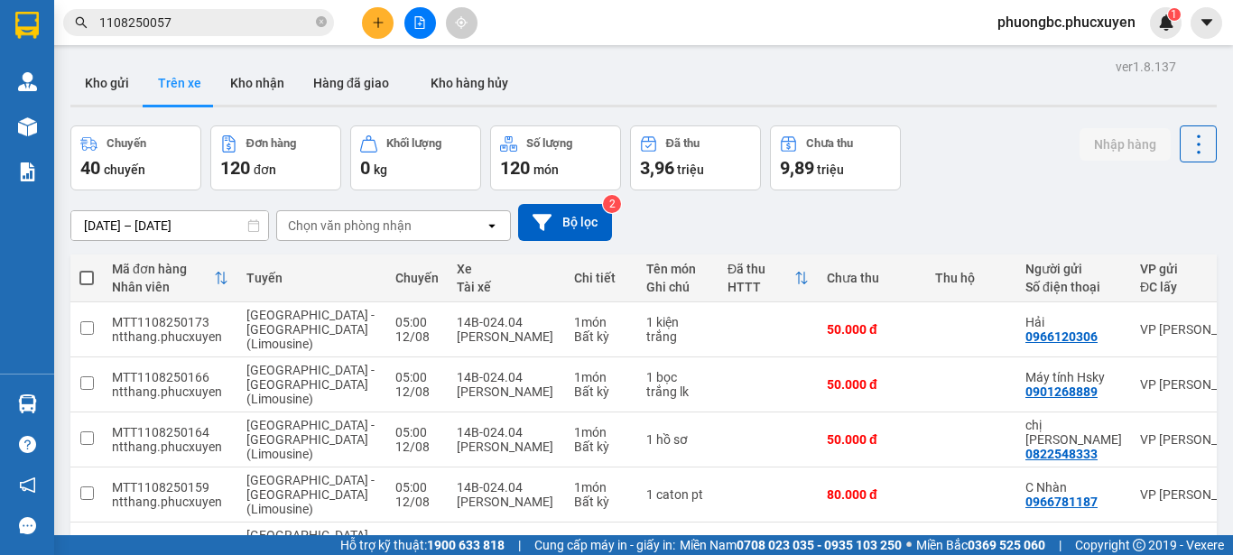
click at [981, 195] on div "[DATE] – [DATE] Press the down arrow key to interact with the calendar and sele…" at bounding box center [643, 222] width 1146 height 64
click at [220, 18] on input "1108250057" at bounding box center [205, 23] width 213 height 20
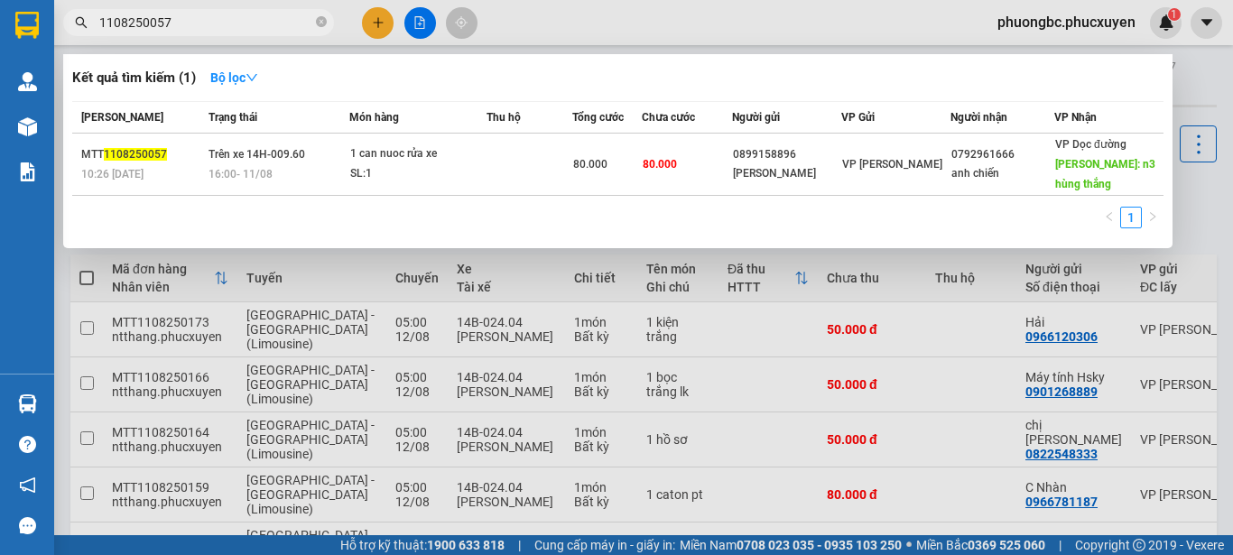
click at [866, 27] on div at bounding box center [616, 277] width 1233 height 555
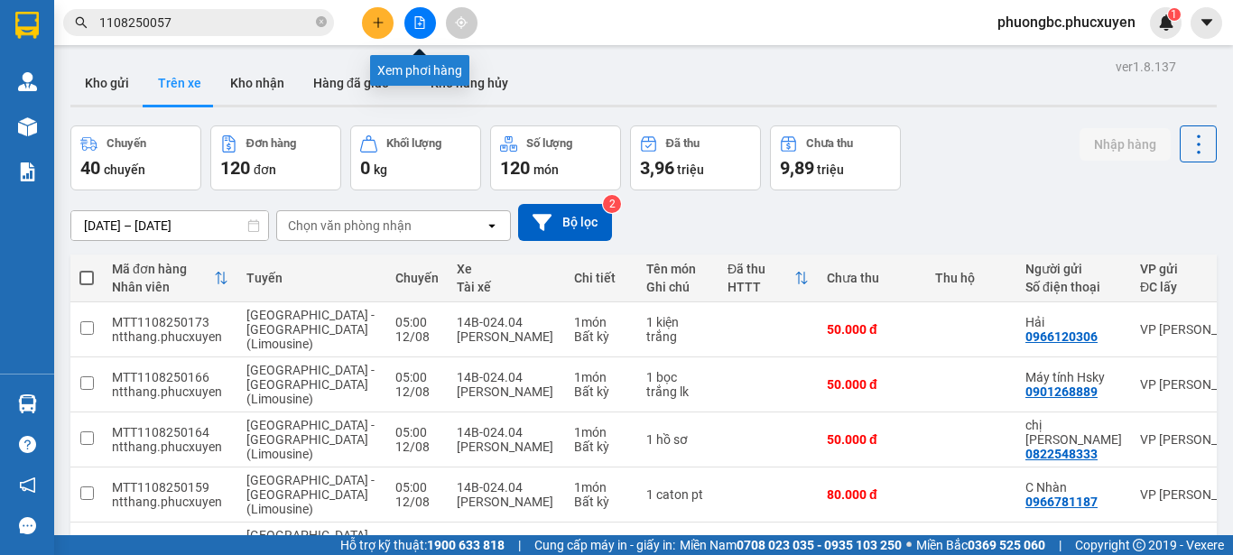
click at [417, 23] on icon "file-add" at bounding box center [419, 22] width 13 height 13
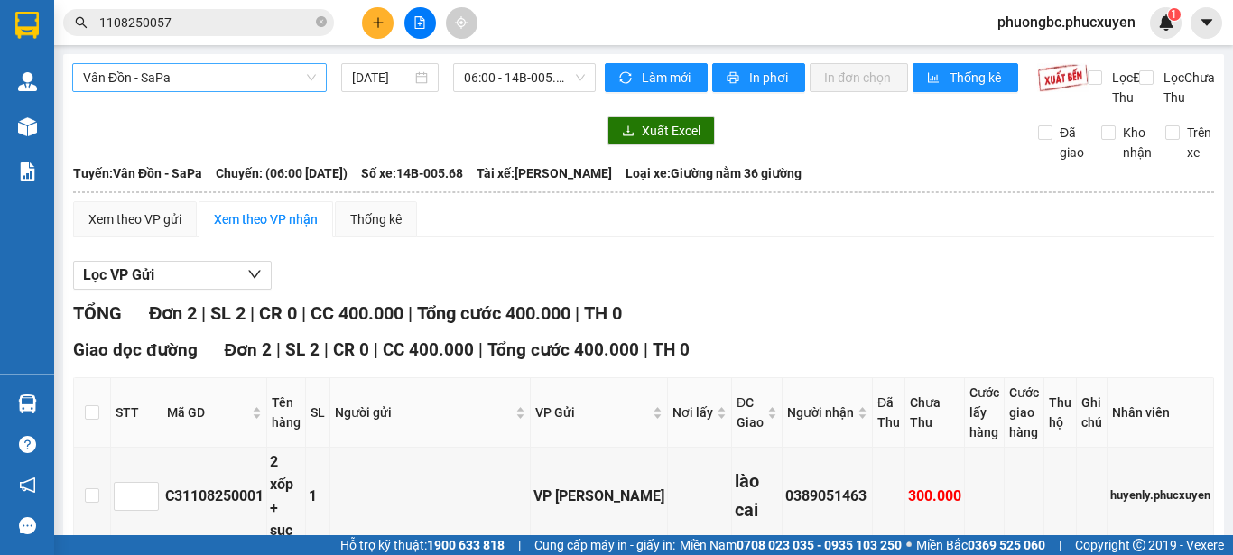
click at [308, 76] on span "Vân Đồn - SaPa" at bounding box center [199, 77] width 233 height 27
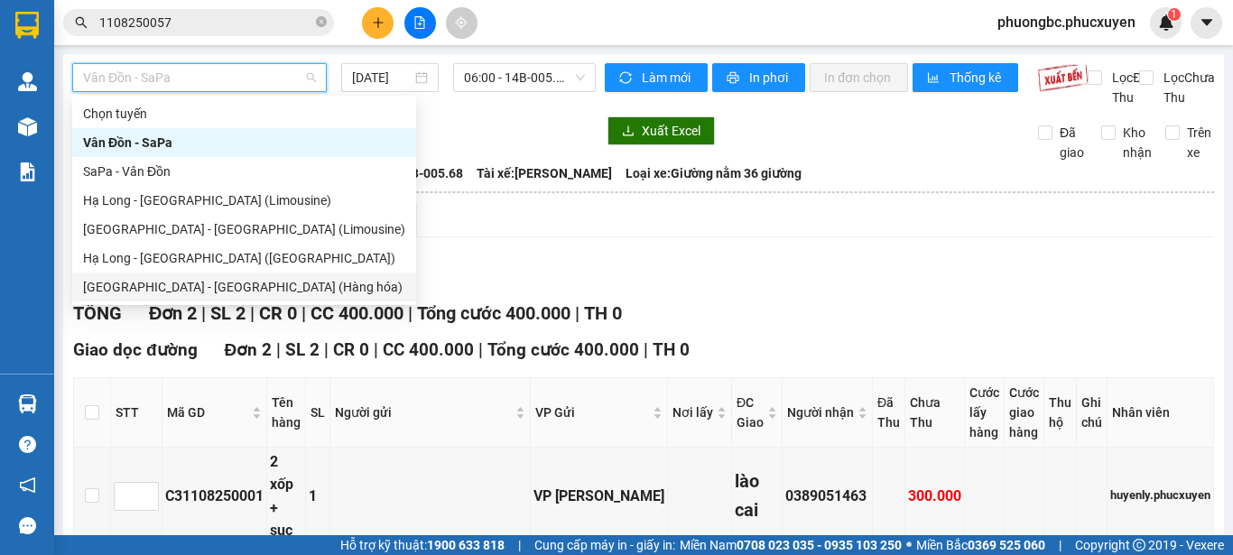
click at [158, 288] on div "[GEOGRAPHIC_DATA] - [GEOGRAPHIC_DATA] (Hàng hóa)" at bounding box center [244, 287] width 322 height 20
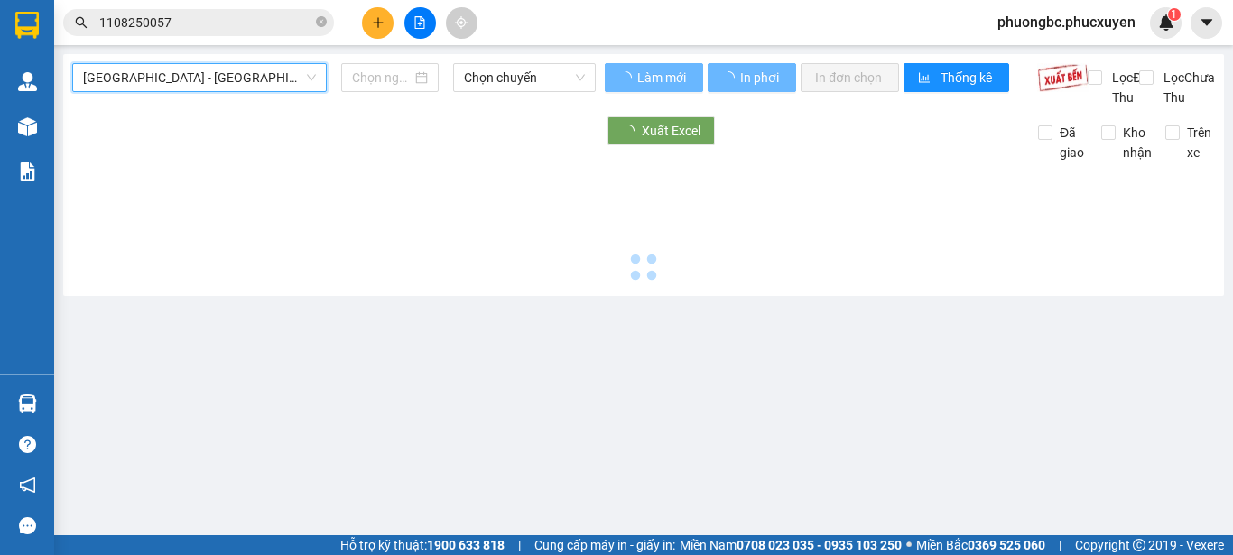
type input "[DATE]"
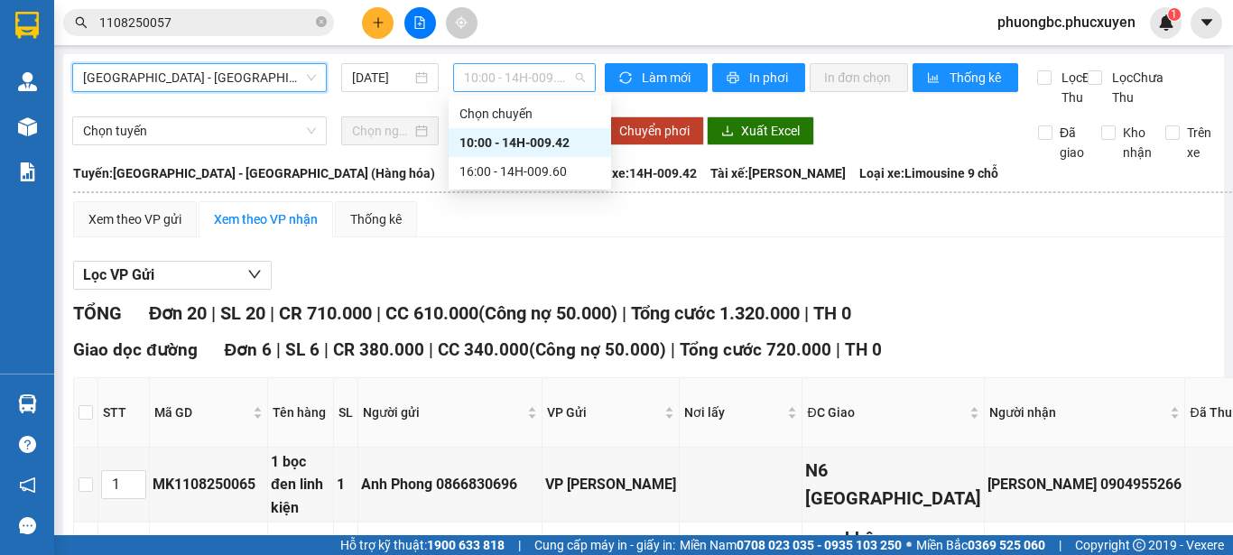
click at [573, 79] on span "10:00 - 14H-009.42" at bounding box center [524, 77] width 121 height 27
click at [518, 169] on div "16:00 - 14H-009.60" at bounding box center [529, 172] width 141 height 20
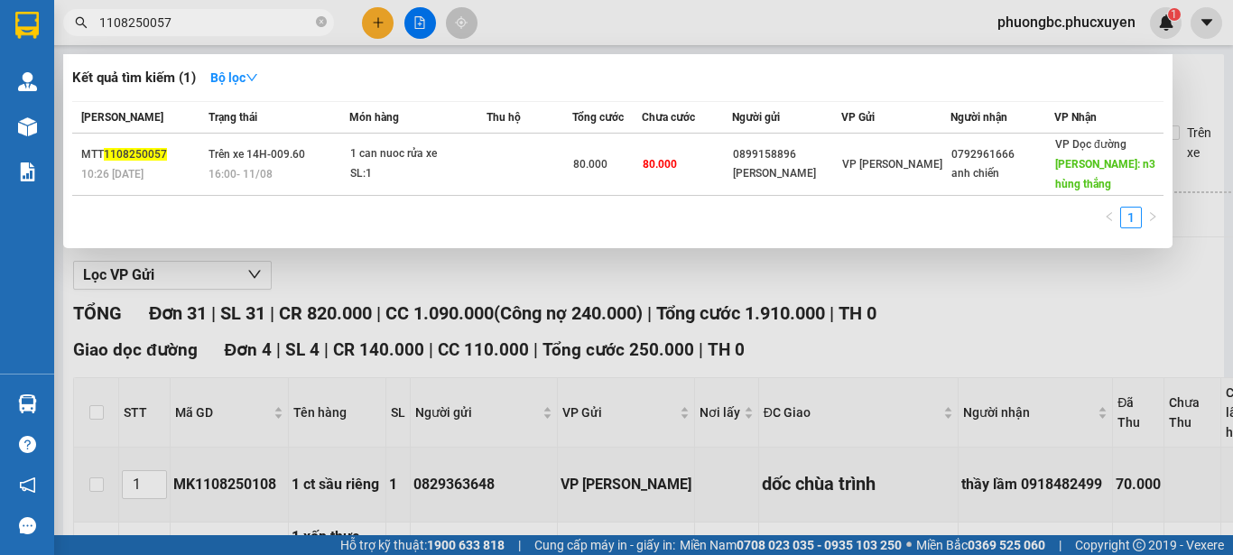
click at [229, 20] on input "1108250057" at bounding box center [205, 23] width 213 height 20
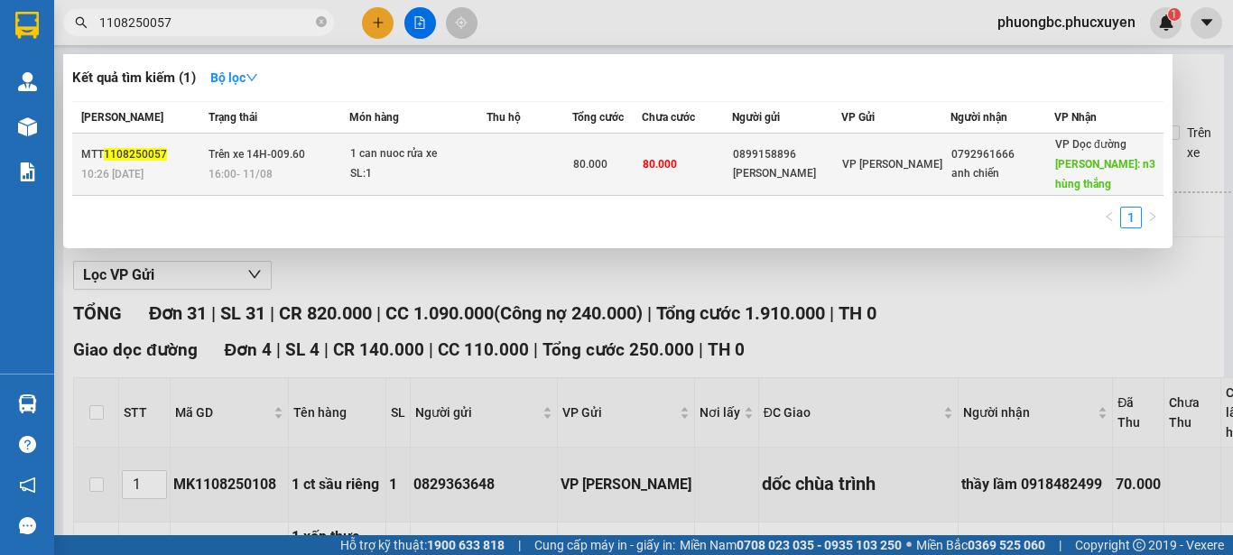
click at [125, 150] on span "1108250057" at bounding box center [135, 154] width 63 height 13
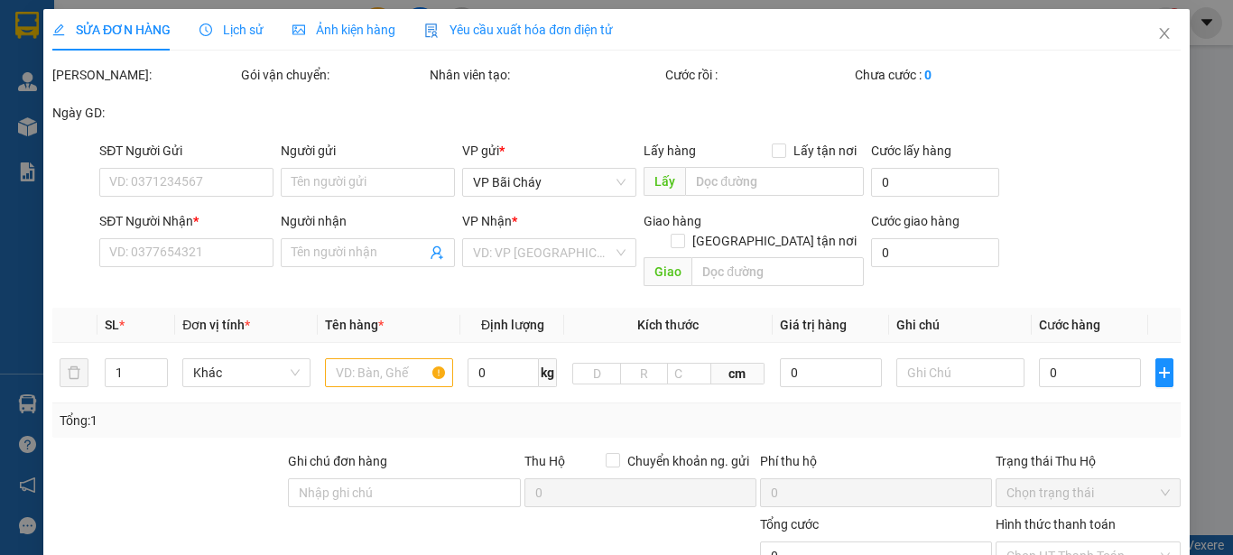
type input "0899158896"
type input "[PERSON_NAME]"
type input "0792961666"
type input "anh chiến"
type input "n3 hùng thắng"
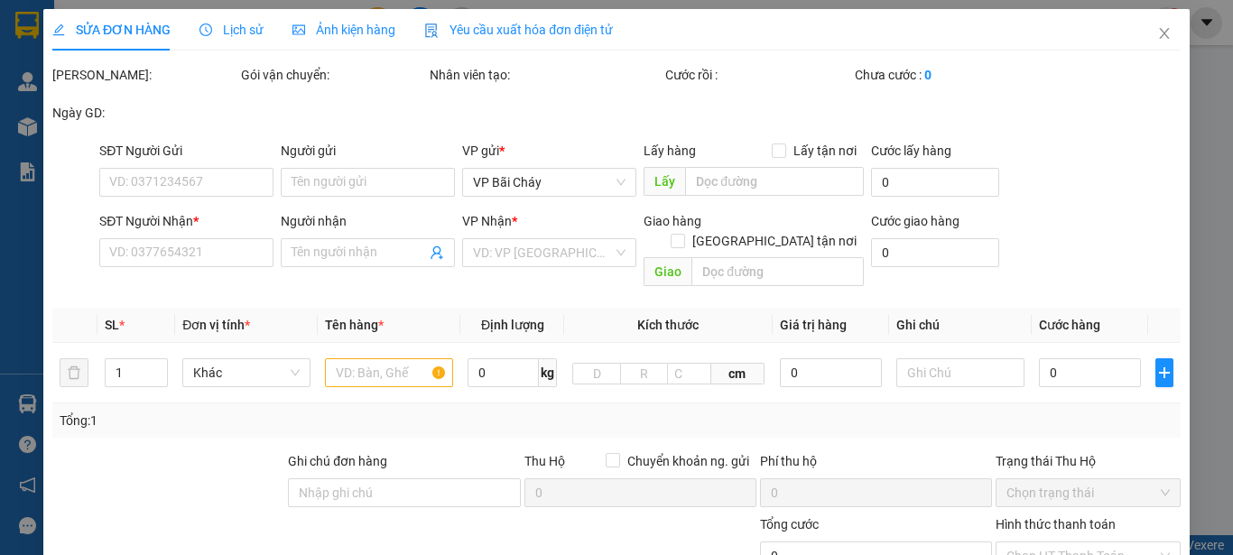
checkbox input "true"
type input "80.000"
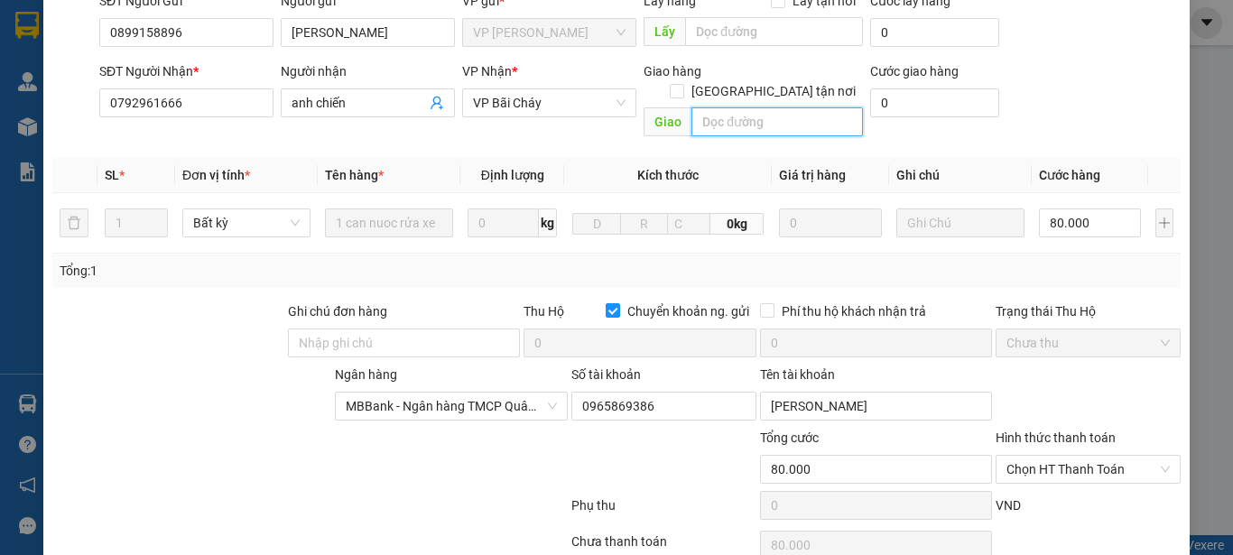
scroll to position [296, 0]
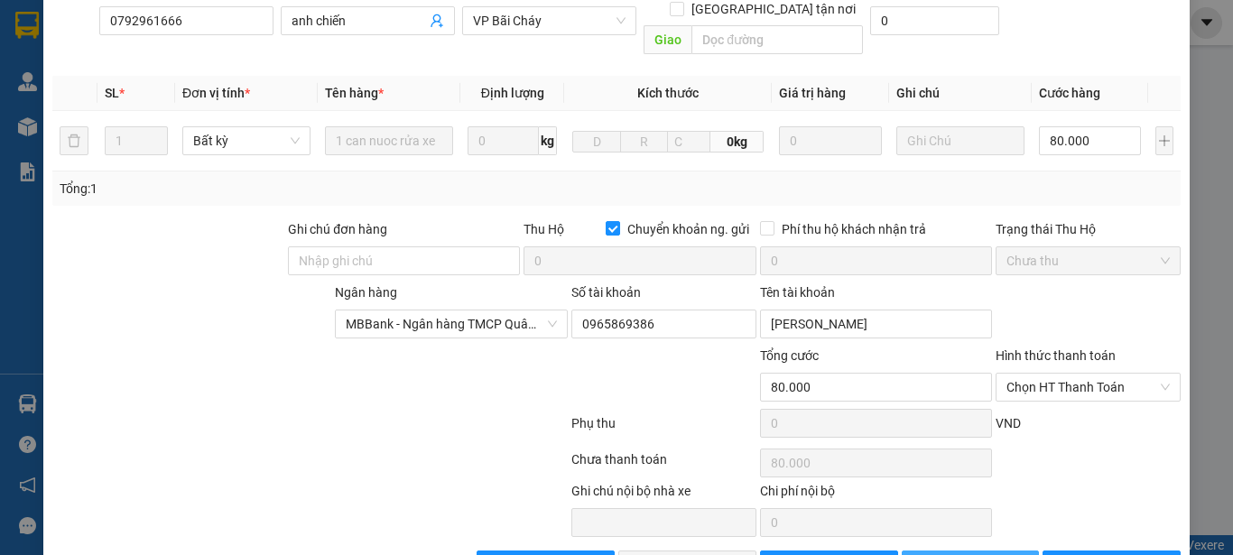
click at [952, 554] on span "[PERSON_NAME] thay đổi" at bounding box center [1008, 565] width 144 height 20
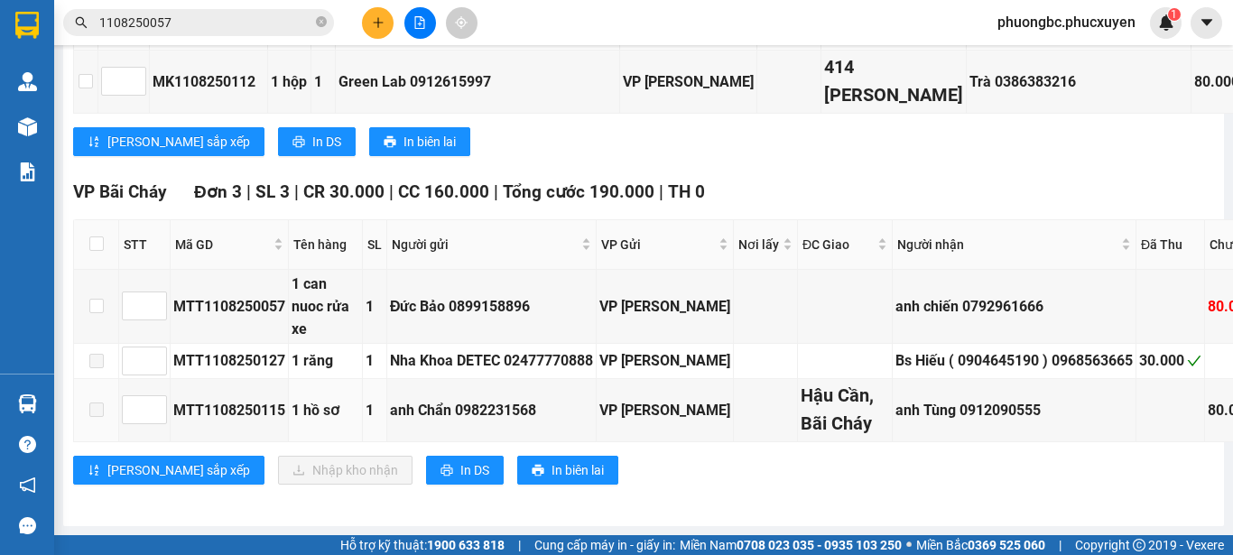
scroll to position [2842, 0]
click at [94, 299] on input "checkbox" at bounding box center [96, 306] width 14 height 14
checkbox input "true"
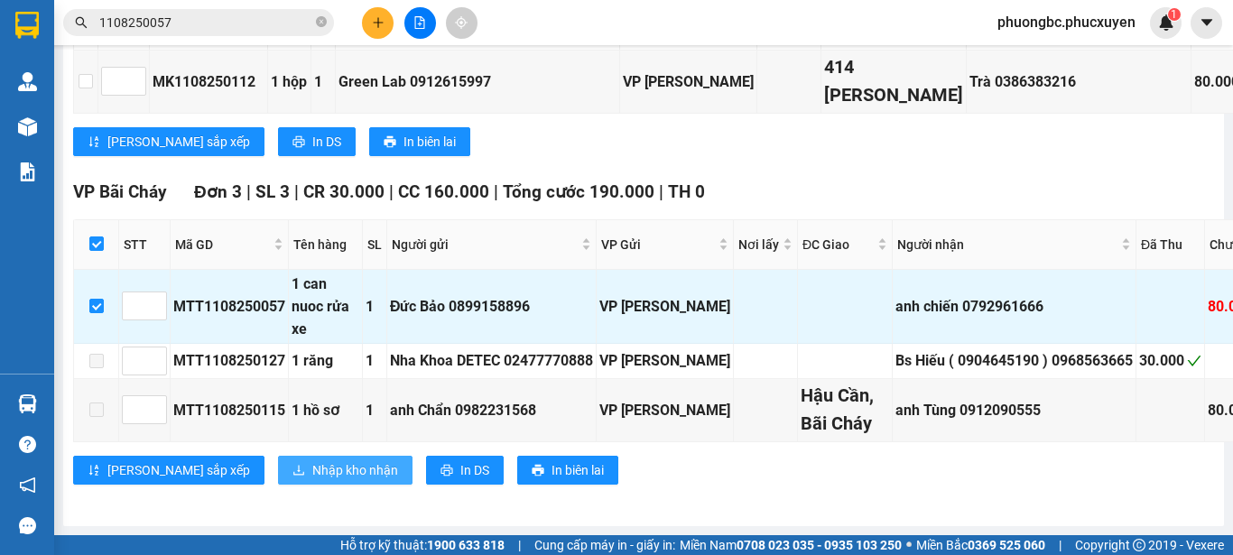
click at [312, 460] on span "Nhập kho nhận" at bounding box center [355, 470] width 86 height 20
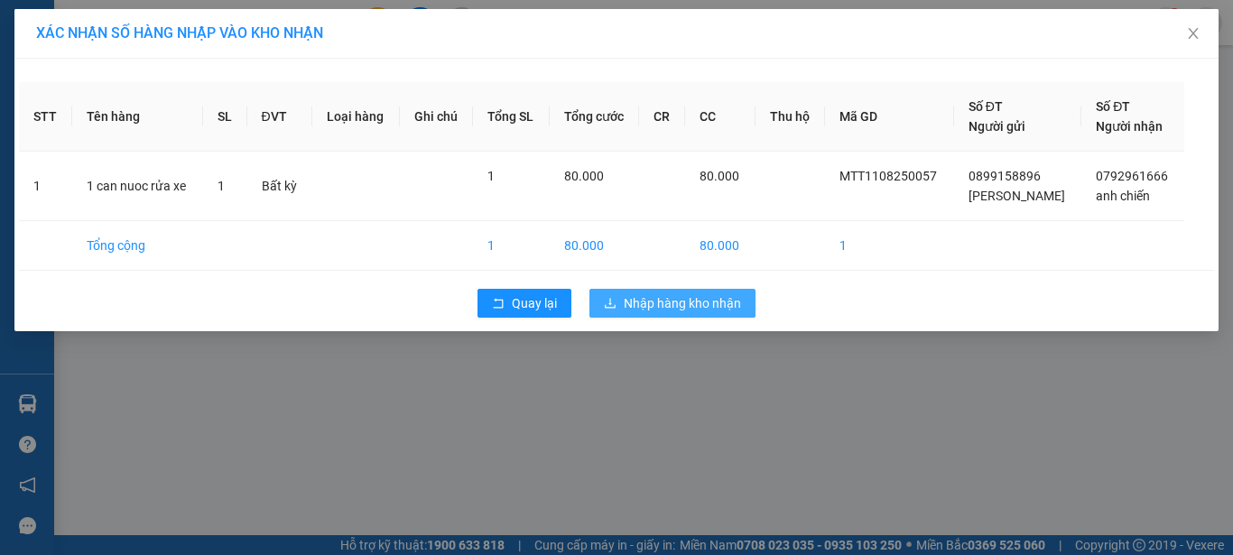
click at [708, 301] on span "Nhập hàng kho nhận" at bounding box center [682, 303] width 117 height 20
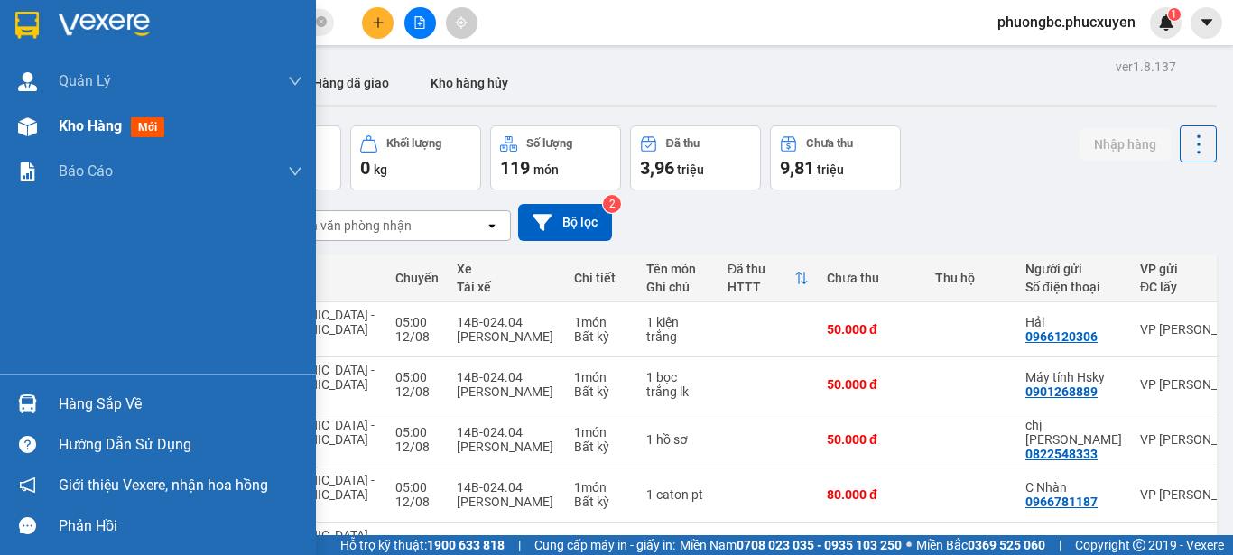
click at [101, 129] on span "Kho hàng" at bounding box center [90, 125] width 63 height 17
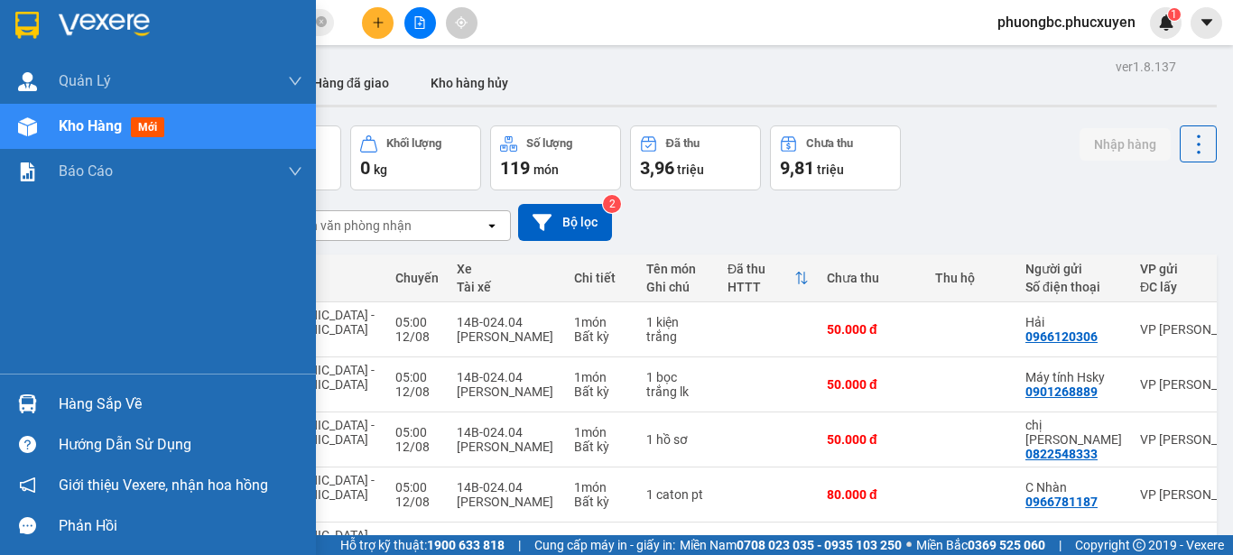
click at [99, 122] on span "Kho hàng" at bounding box center [90, 125] width 63 height 17
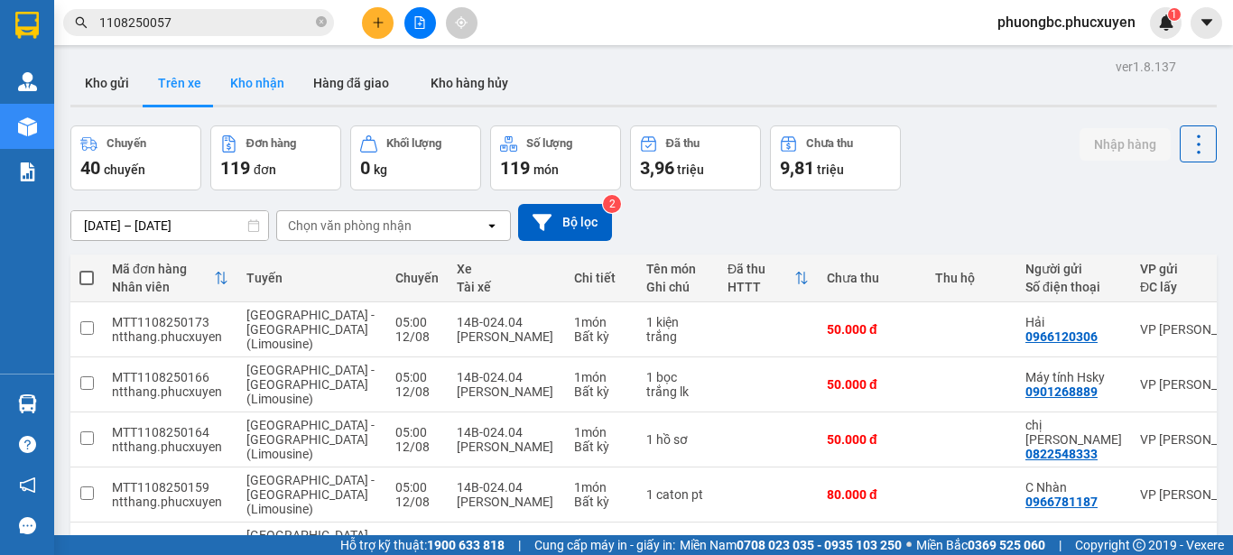
click at [260, 79] on button "Kho nhận" at bounding box center [257, 82] width 83 height 43
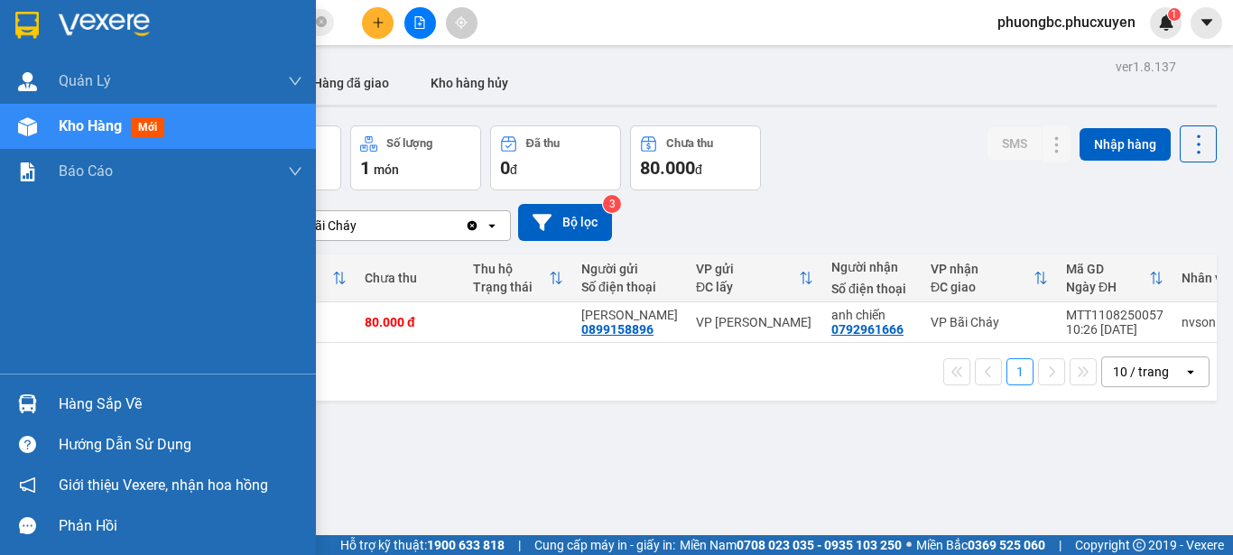
click at [107, 398] on div "Hàng sắp về" at bounding box center [181, 404] width 244 height 27
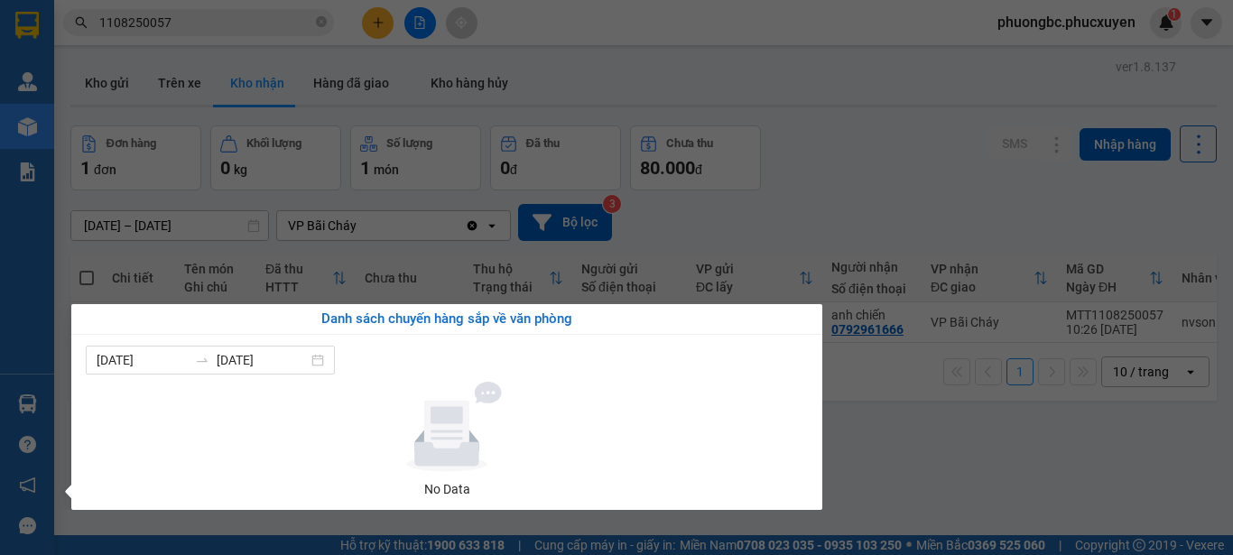
click at [861, 455] on section "Kết quả tìm kiếm ( 1 ) Bộ lọc Mã ĐH Trạng thái Món hàng Thu hộ Tổng cước Chưa c…" at bounding box center [616, 277] width 1233 height 555
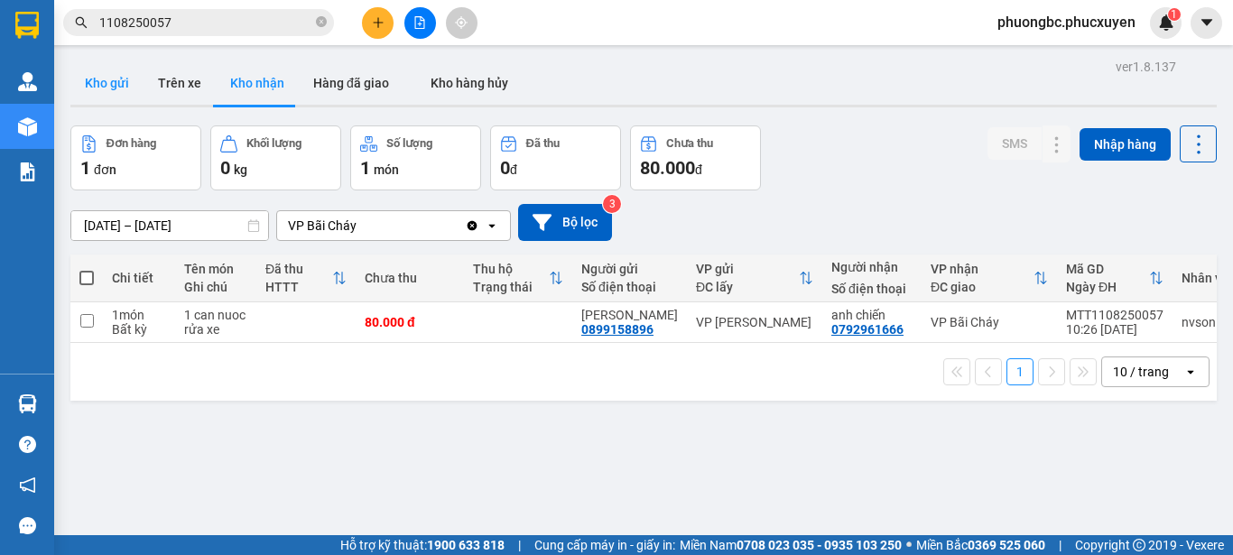
click at [106, 79] on button "Kho gửi" at bounding box center [106, 82] width 73 height 43
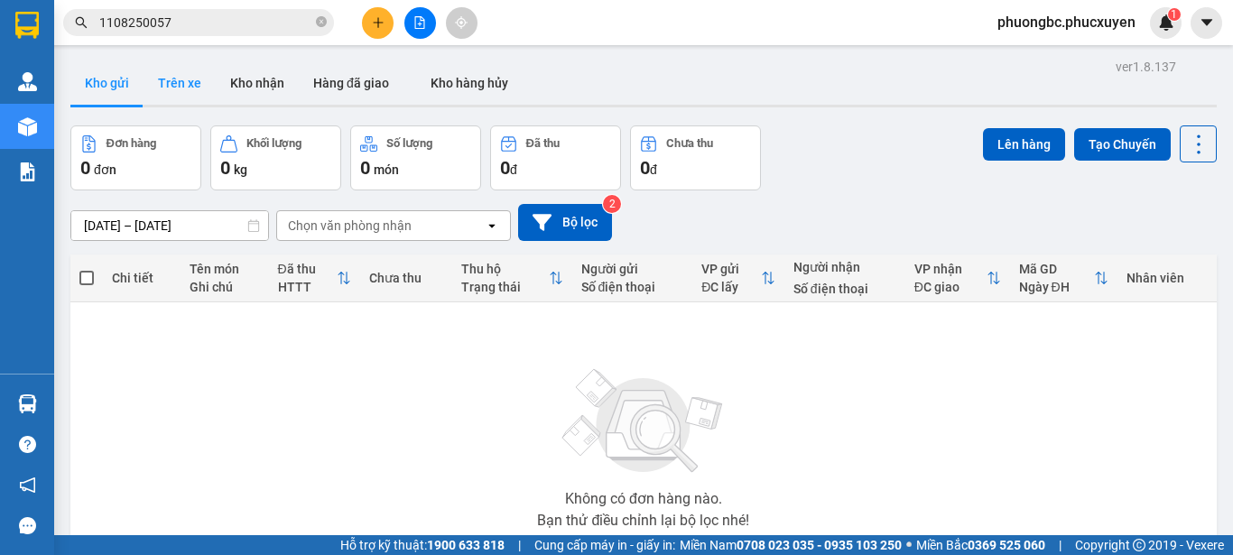
click at [181, 81] on button "Trên xe" at bounding box center [180, 82] width 72 height 43
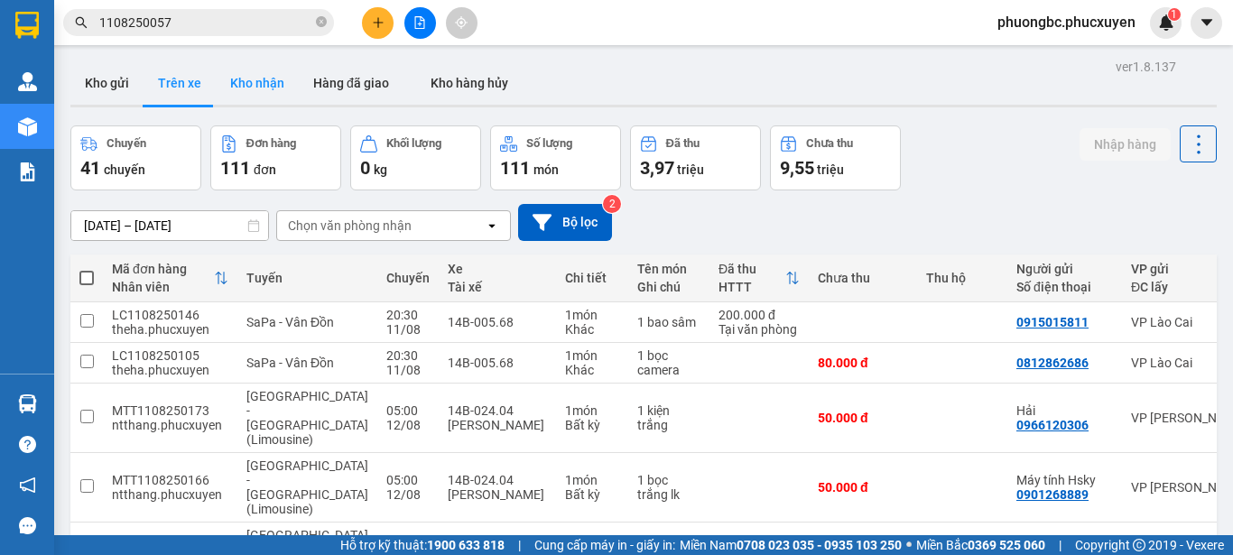
click at [252, 78] on button "Kho nhận" at bounding box center [257, 82] width 83 height 43
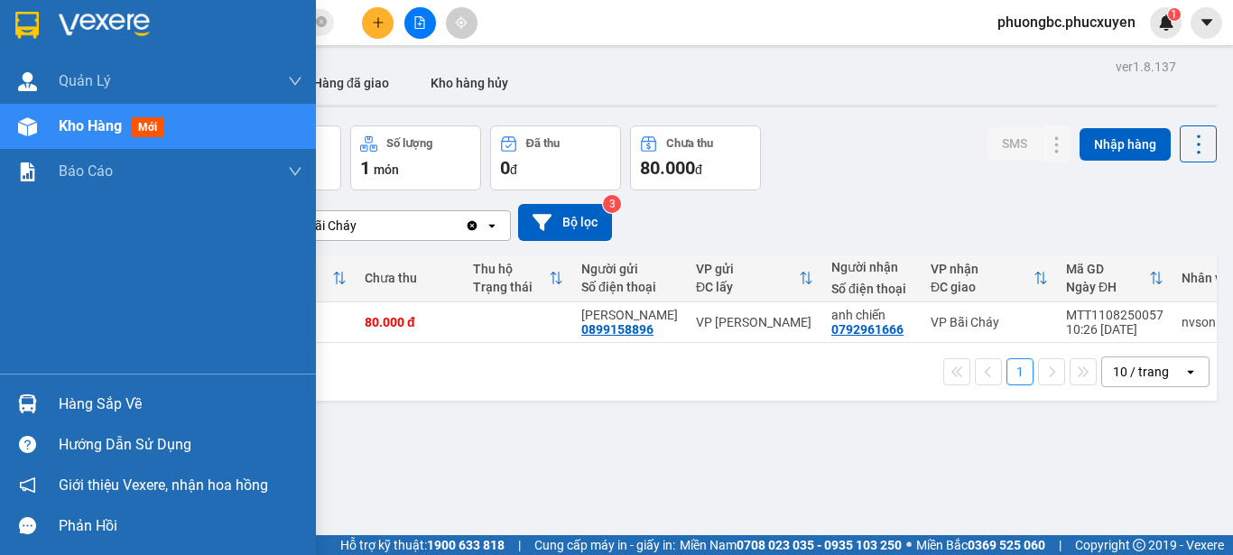
click at [32, 404] on img at bounding box center [27, 403] width 19 height 19
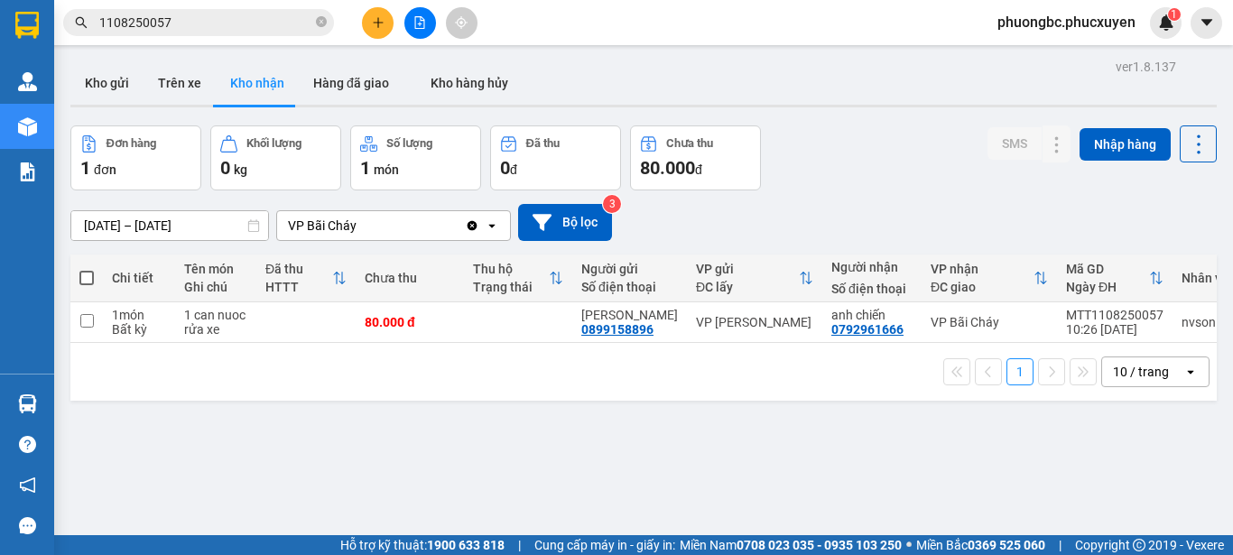
click at [935, 462] on section "Kết quả tìm kiếm ( 1 ) Bộ lọc Mã ĐH Trạng thái Món hàng Thu hộ Tổng cước Chưa c…" at bounding box center [616, 277] width 1233 height 555
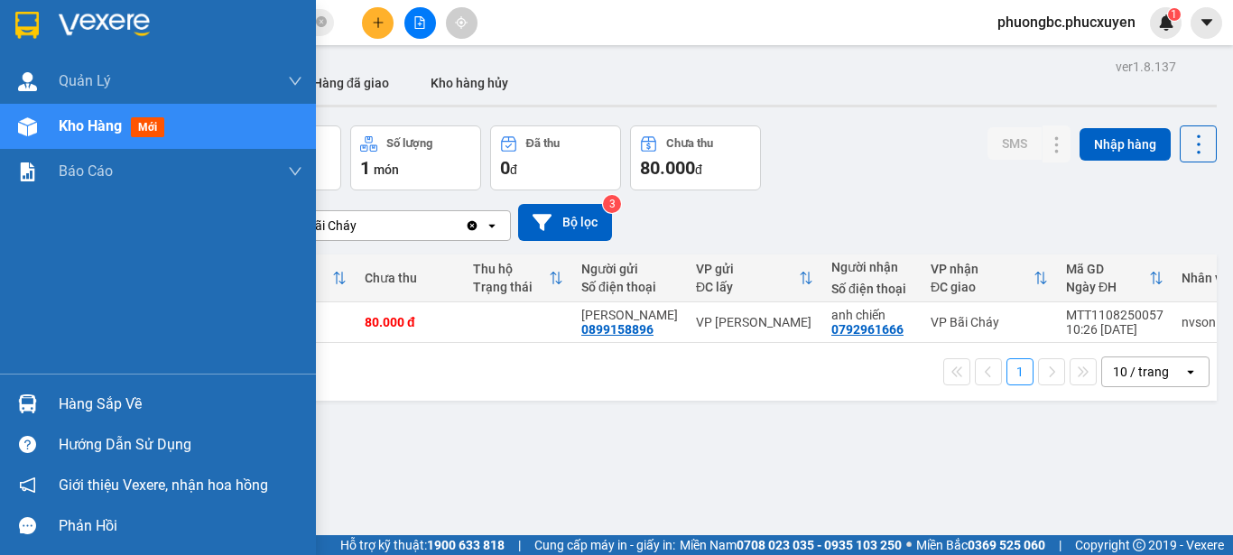
click at [85, 403] on div "Hàng sắp về" at bounding box center [181, 404] width 244 height 27
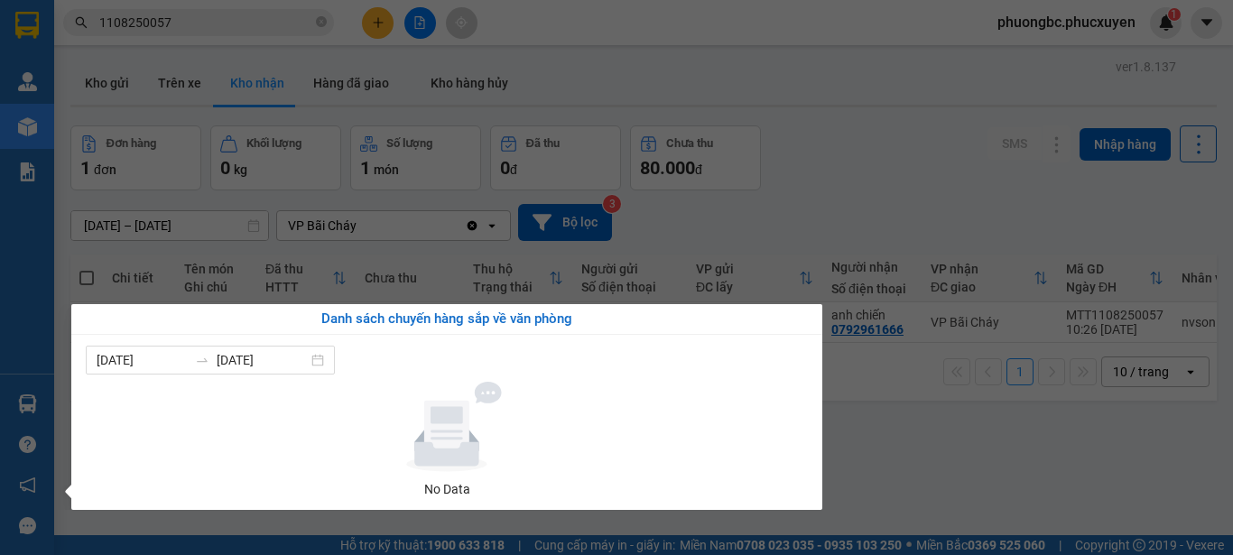
click at [952, 442] on section "Kết quả tìm kiếm ( 1 ) Bộ lọc Mã ĐH Trạng thái Món hàng Thu hộ Tổng cước Chưa c…" at bounding box center [616, 277] width 1233 height 555
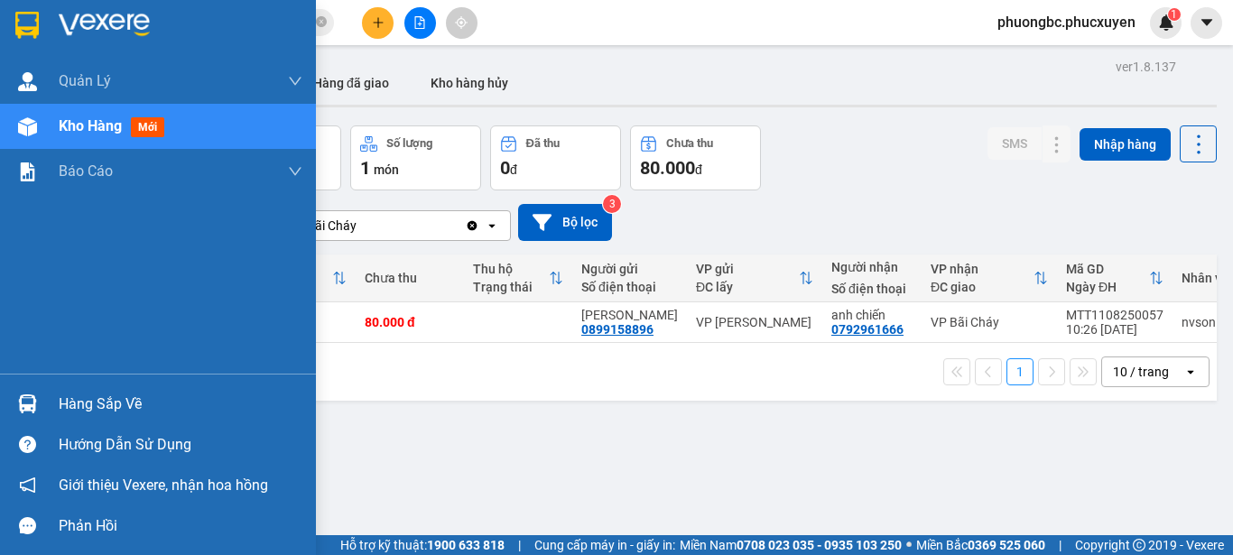
click at [81, 404] on div "Hàng sắp về" at bounding box center [181, 404] width 244 height 27
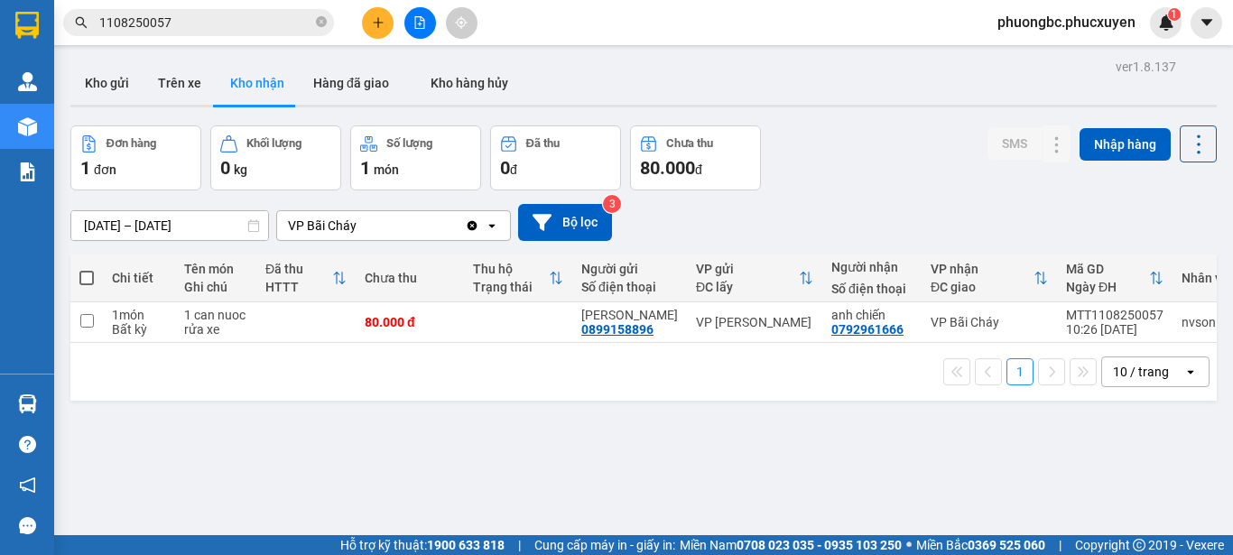
click at [974, 486] on section "Kết quả tìm kiếm ( 1 ) Bộ lọc Mã ĐH Trạng thái Món hàng Thu hộ Tổng cước Chưa c…" at bounding box center [616, 277] width 1233 height 555
